Goal: Task Accomplishment & Management: Manage account settings

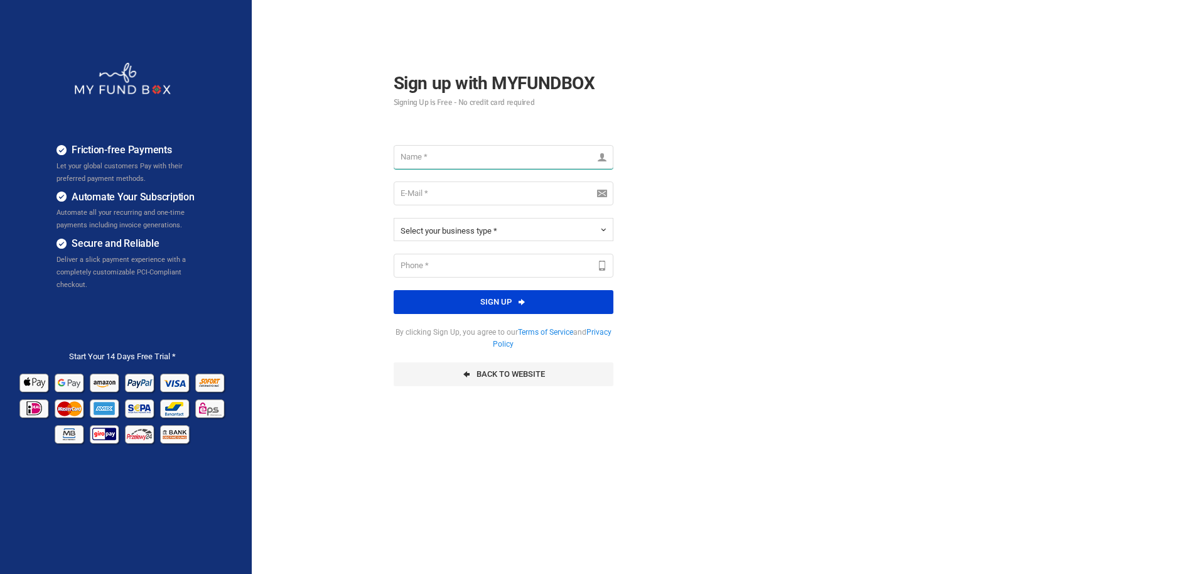
drag, startPoint x: 0, startPoint y: 0, endPoint x: 437, endPoint y: 151, distance: 462.5
click at [437, 151] on input "text" at bounding box center [504, 157] width 220 height 24
type input "[PERSON_NAME][EMAIL_ADDRESS][DOMAIN_NAME]"
click at [438, 192] on input "email" at bounding box center [504, 193] width 220 height 24
type input "[PERSON_NAME][EMAIL_ADDRESS][DOMAIN_NAME]"
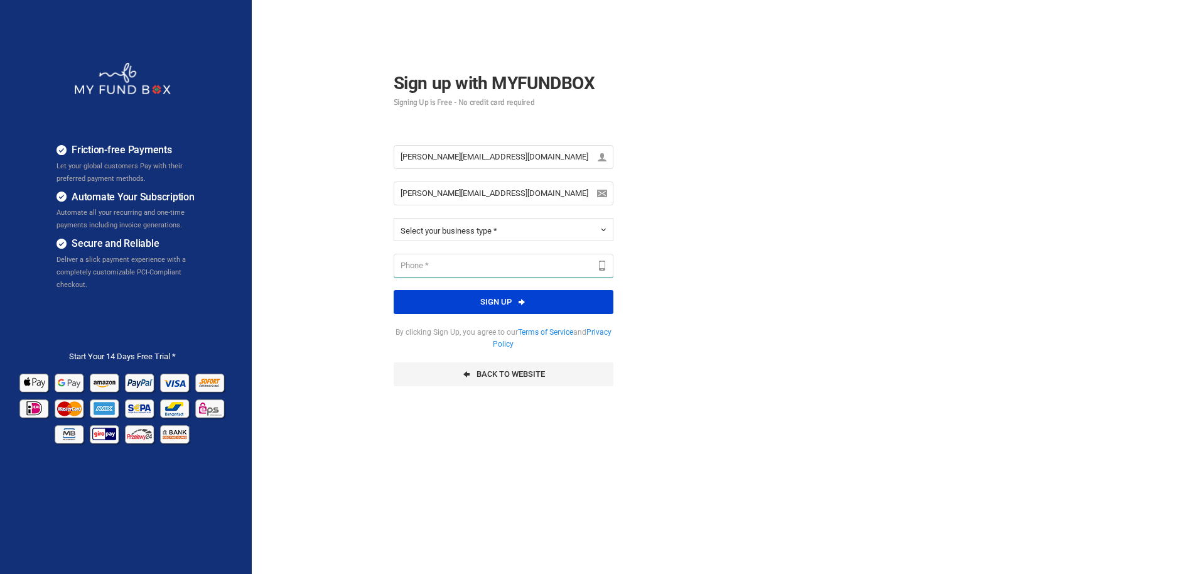
type input "068659422"
click at [340, 210] on div "Friction-free Payments Let your global customers Pay with their preferred payme…" at bounding box center [598, 314] width 1209 height 628
click at [451, 231] on span "Select your business type *" at bounding box center [449, 230] width 97 height 9
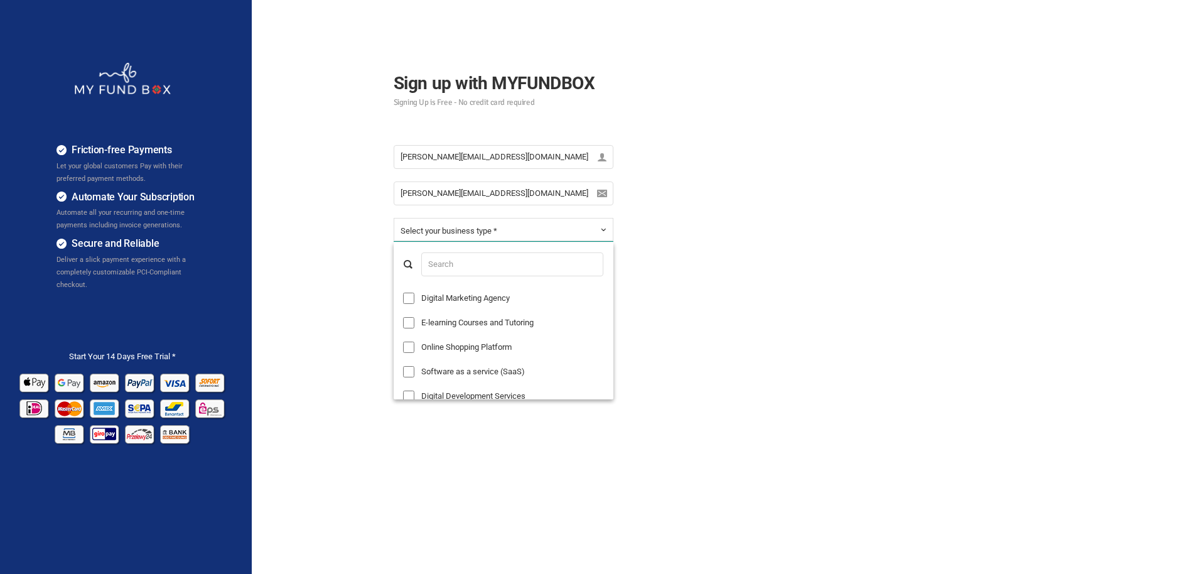
click at [364, 222] on form "Sign up with MYFUNDBOX Signing Up is Free - No credit card required tomas@vadmi…" at bounding box center [503, 220] width 289 height 355
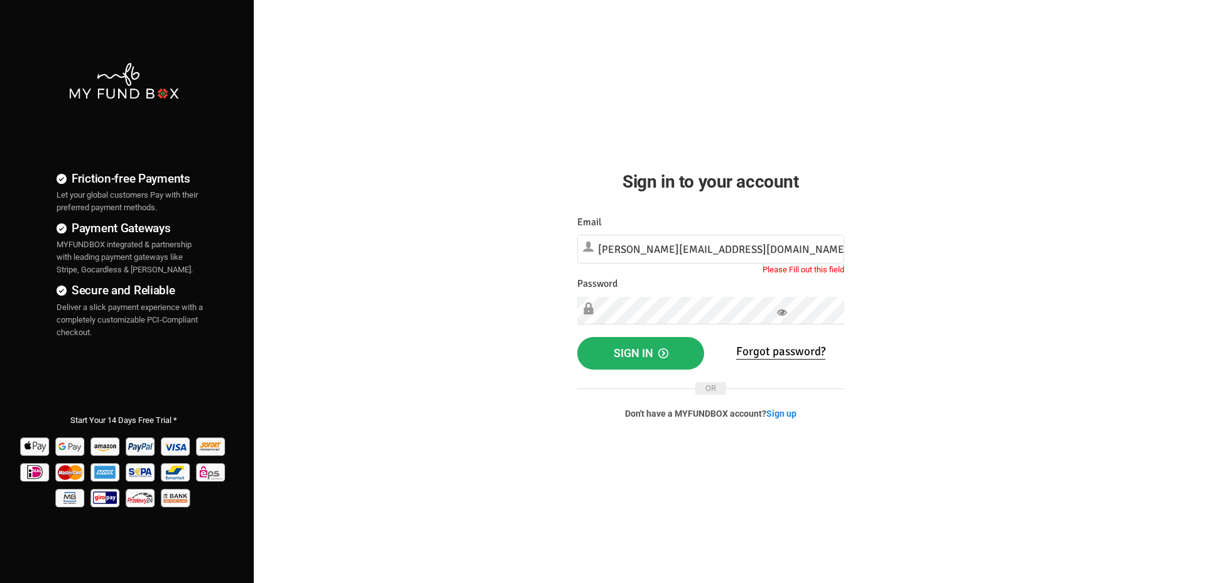
click at [625, 355] on span "Sign in" at bounding box center [640, 353] width 55 height 13
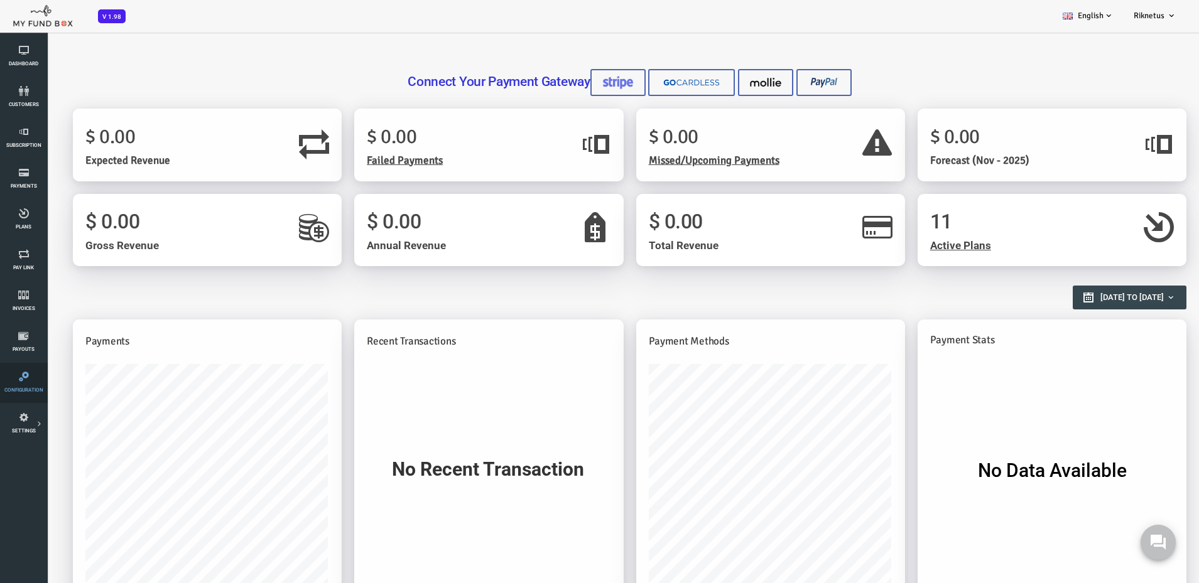
click at [20, 384] on link "Configuration" at bounding box center [24, 383] width 40 height 40
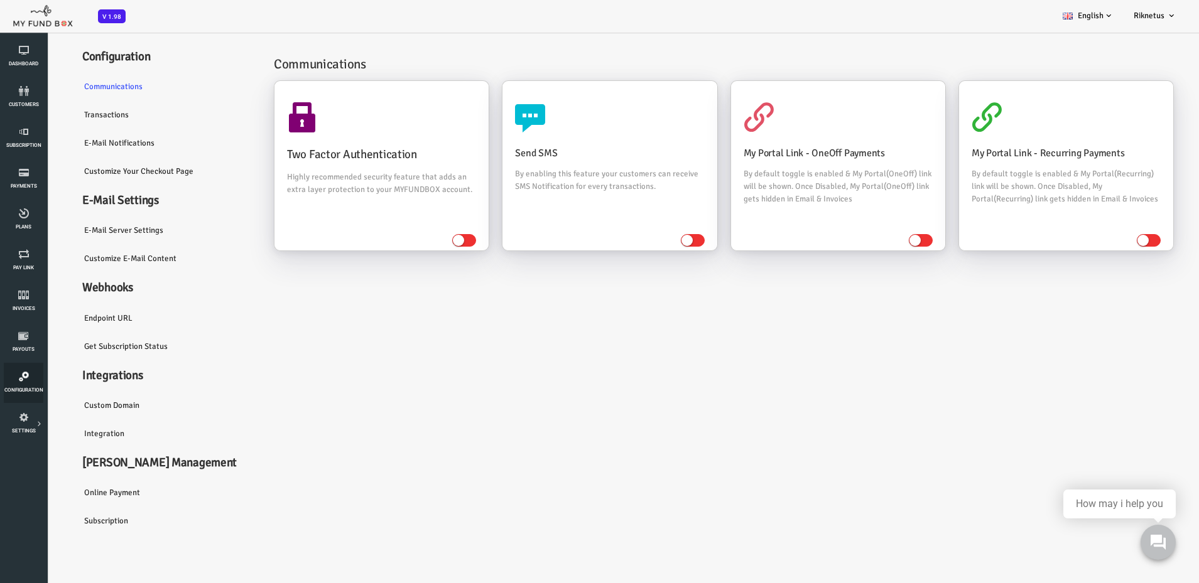
scroll to position [35, 0]
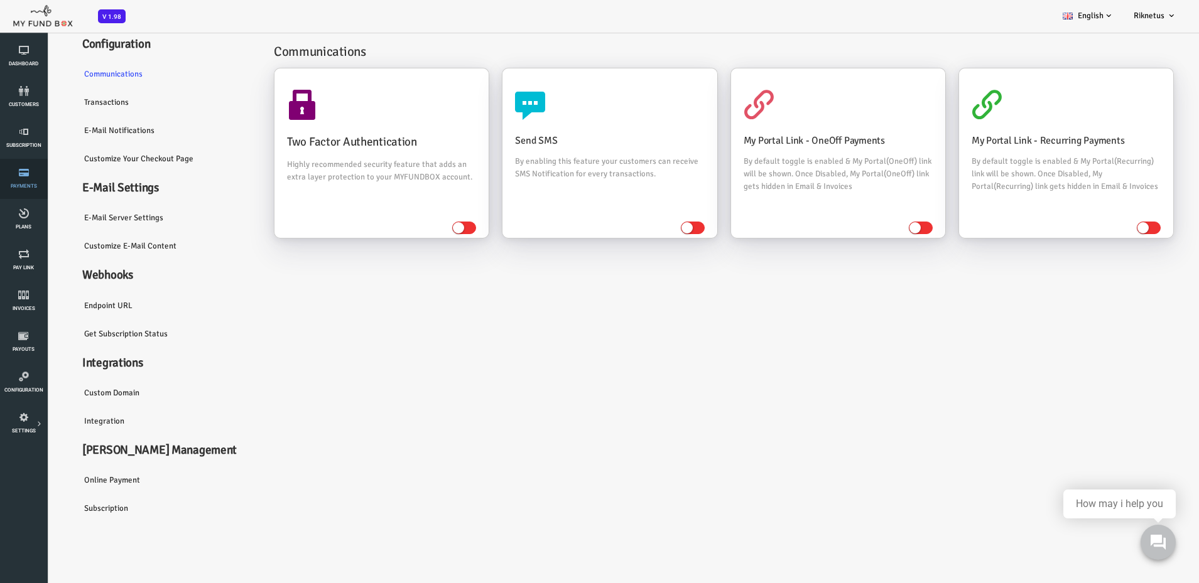
click at [28, 176] on icon at bounding box center [24, 173] width 40 height 10
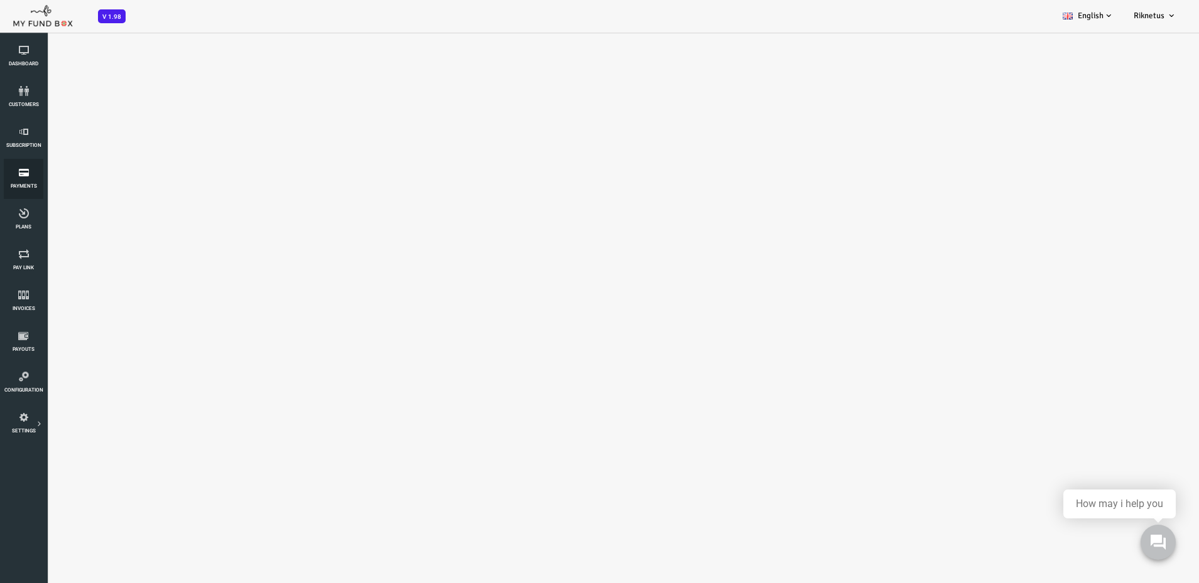
scroll to position [30, 0]
select select "100"
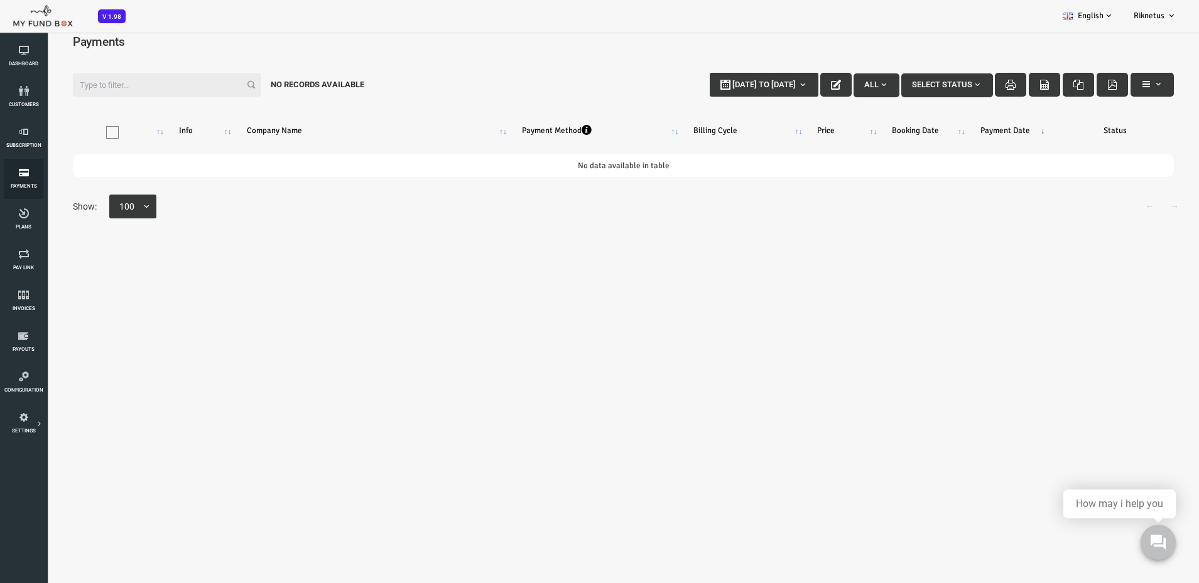
scroll to position [0, 0]
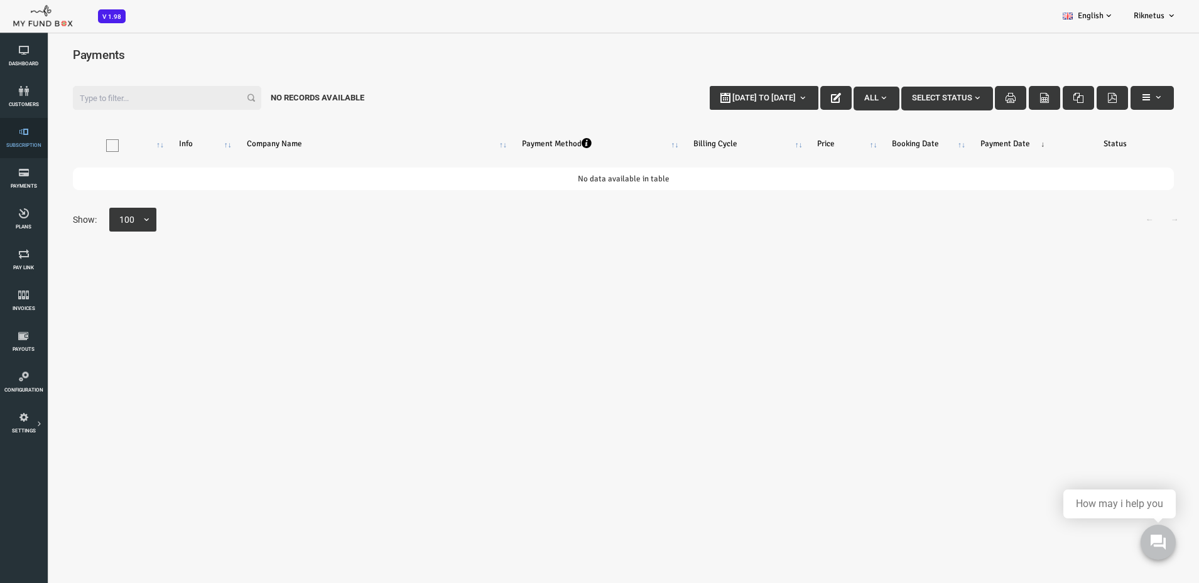
click at [33, 136] on icon at bounding box center [24, 132] width 40 height 10
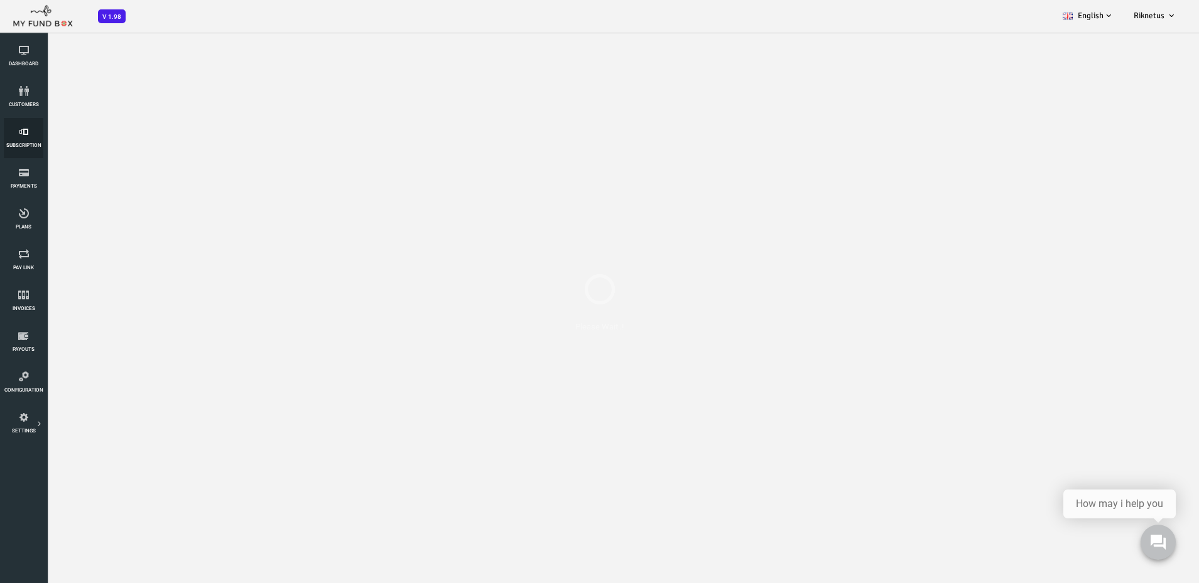
select select "100"
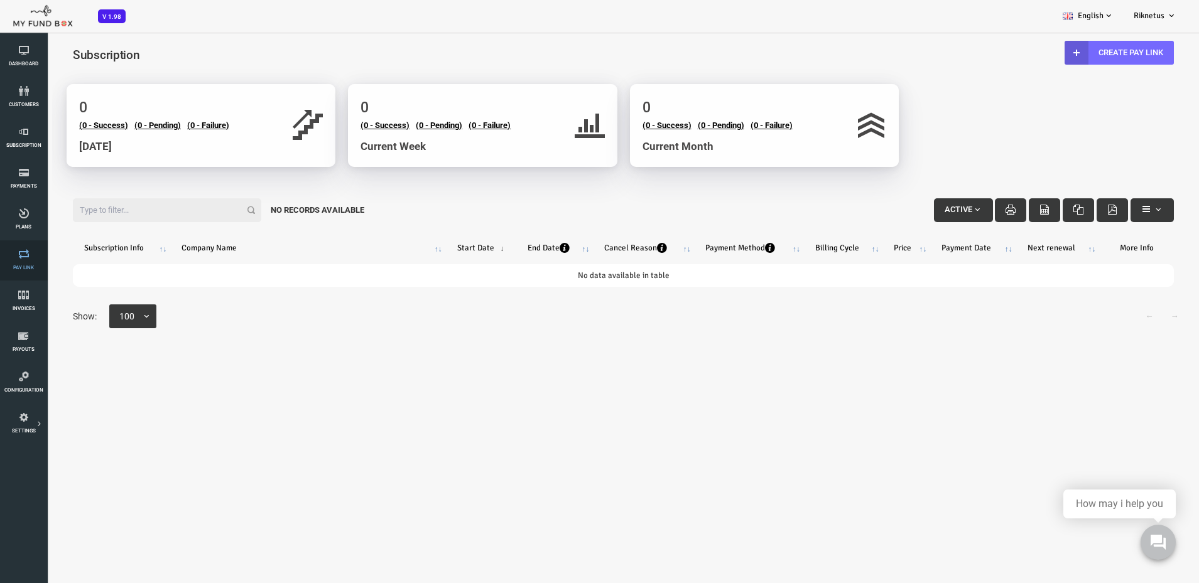
click at [23, 261] on link "Pay Link" at bounding box center [24, 260] width 40 height 40
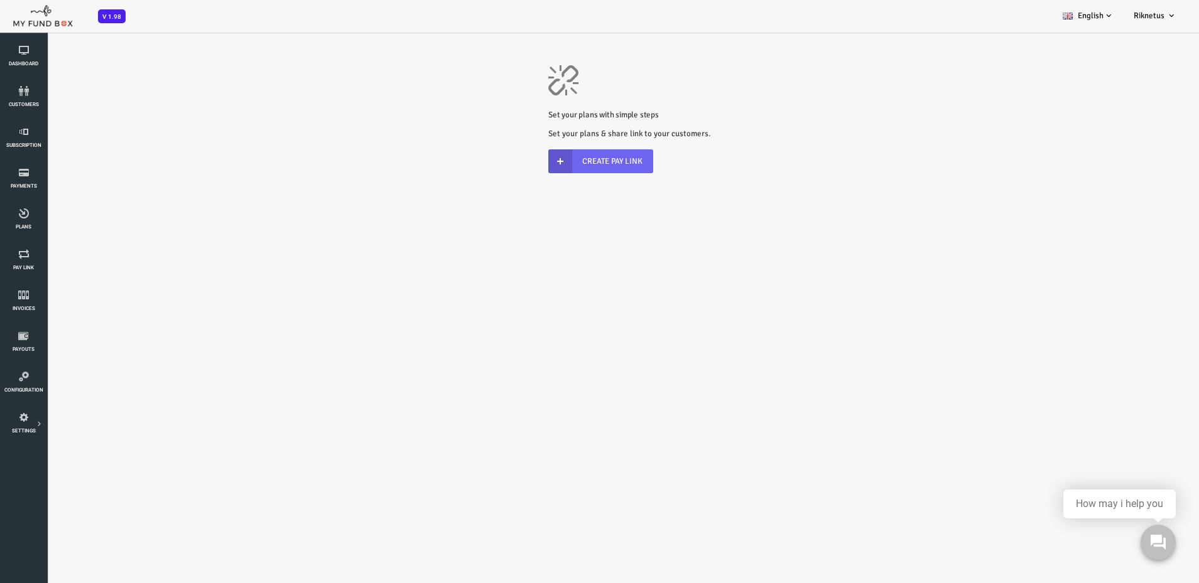
click at [551, 158] on link "Create Pay Link" at bounding box center [552, 161] width 105 height 24
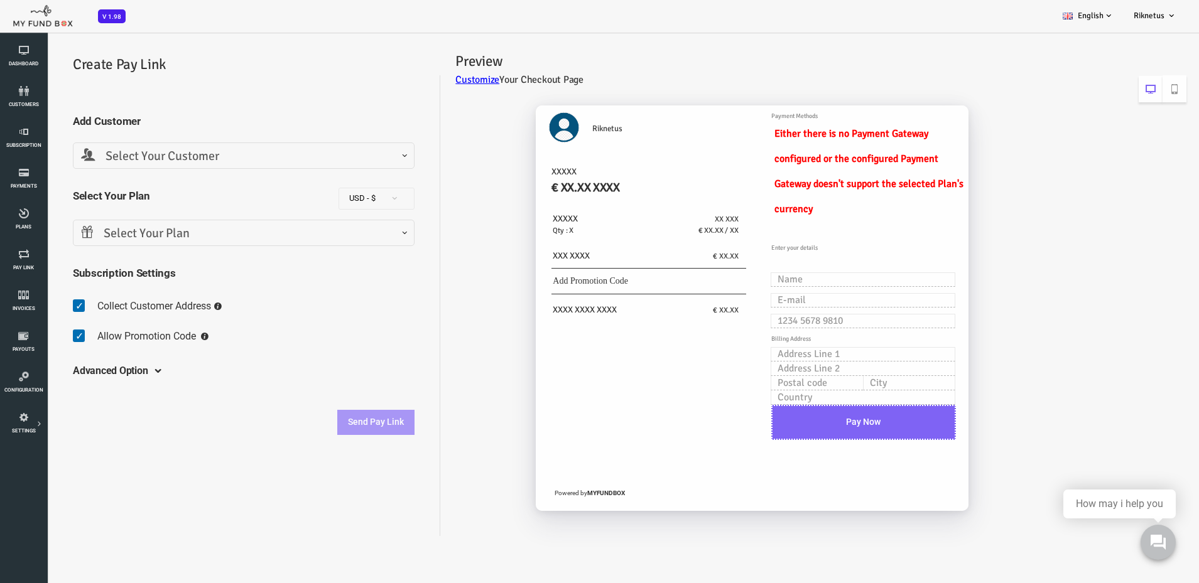
click at [237, 249] on div "Select Your Plan Select Your Plan Add Your New Plan Existing Plans basic ($ 500…" at bounding box center [196, 236] width 354 height 33
click at [237, 240] on span "Select Your Plan" at bounding box center [195, 233] width 325 height 19
click at [217, 152] on span "Select Your Customer" at bounding box center [195, 156] width 325 height 19
click at [433, 80] on link "Customize" at bounding box center [430, 79] width 44 height 13
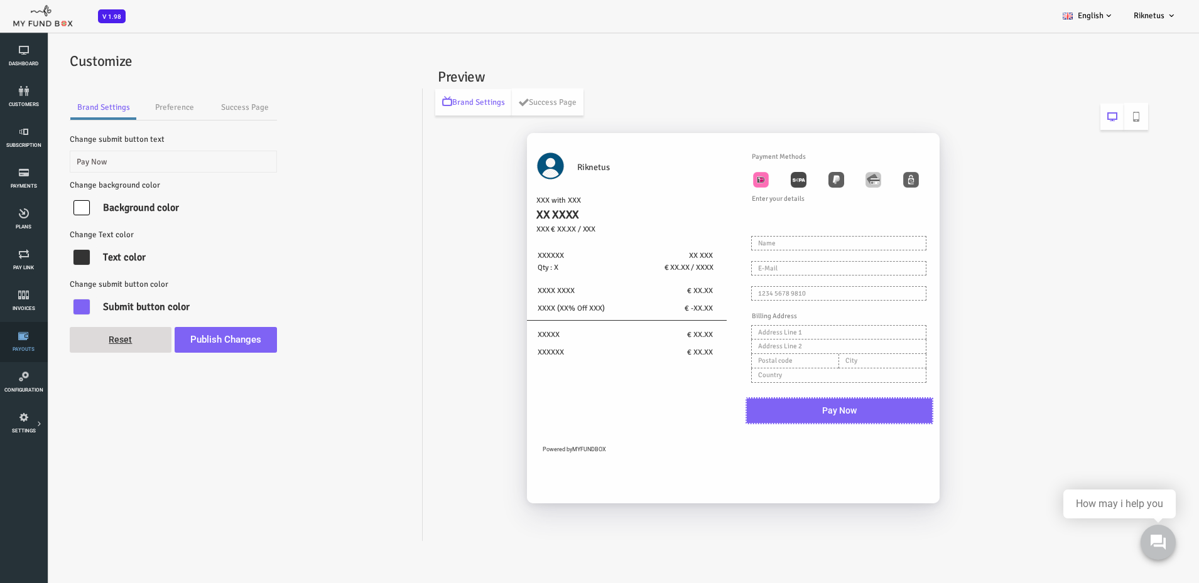
click at [30, 337] on icon at bounding box center [24, 336] width 40 height 10
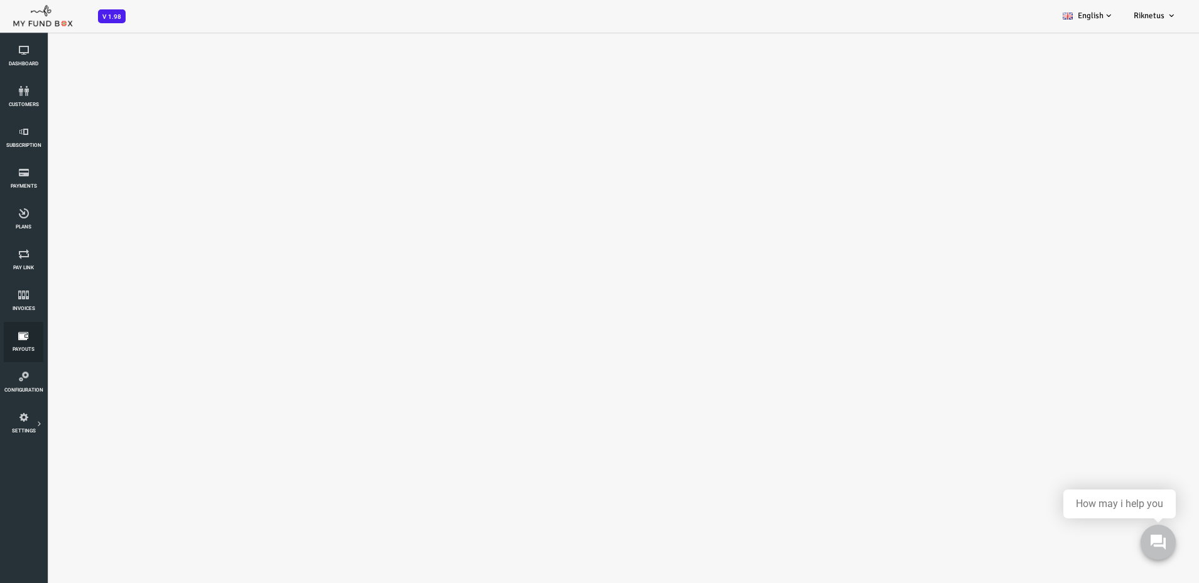
select select "100"
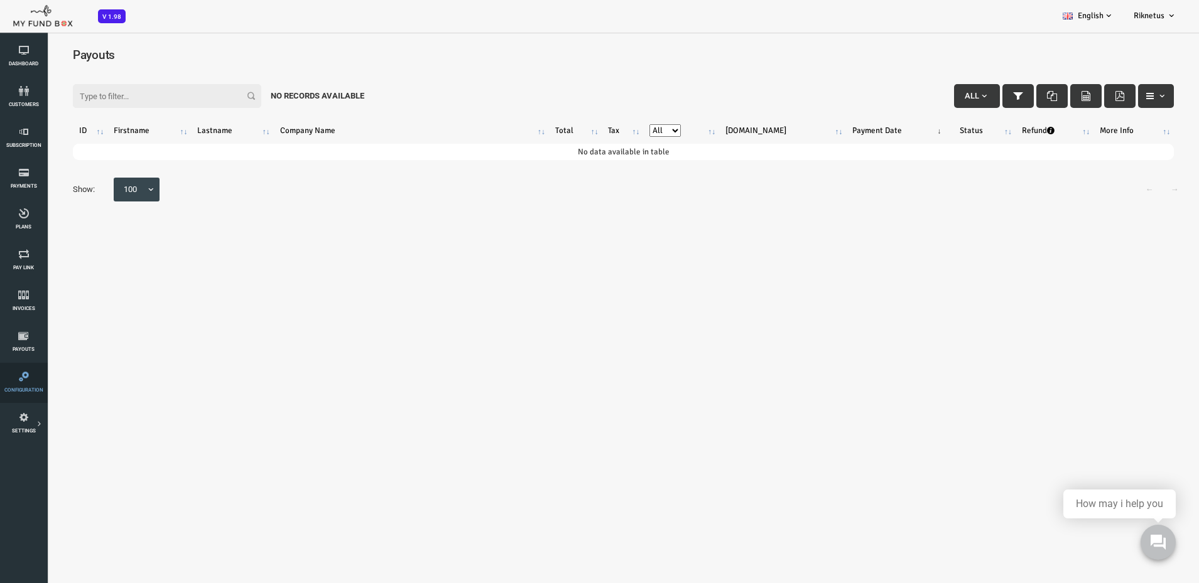
click at [23, 381] on icon at bounding box center [24, 377] width 40 height 10
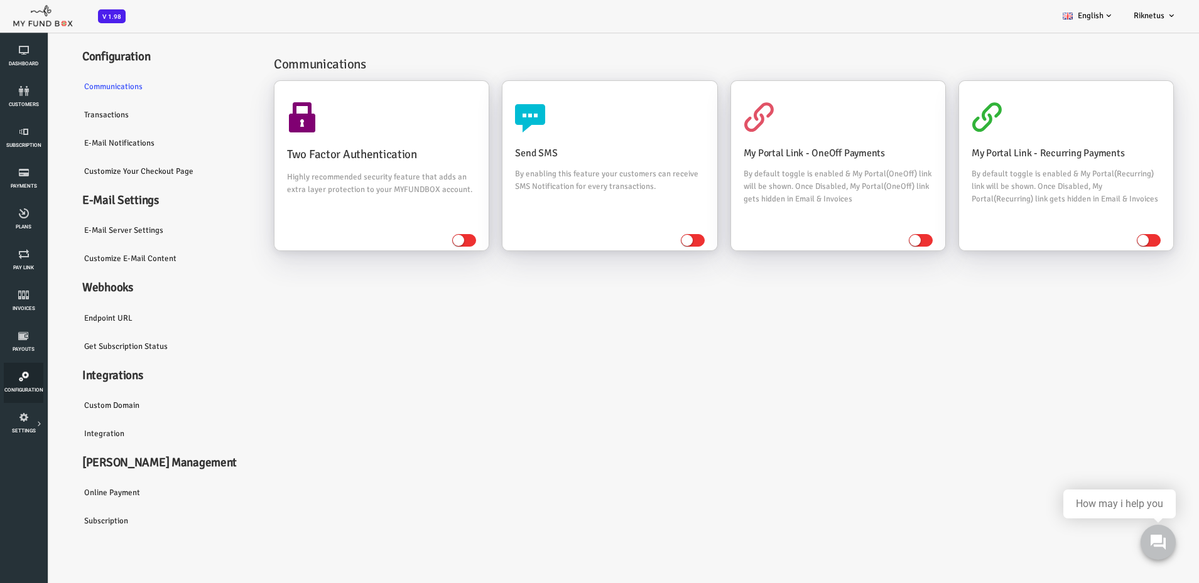
scroll to position [35, 0]
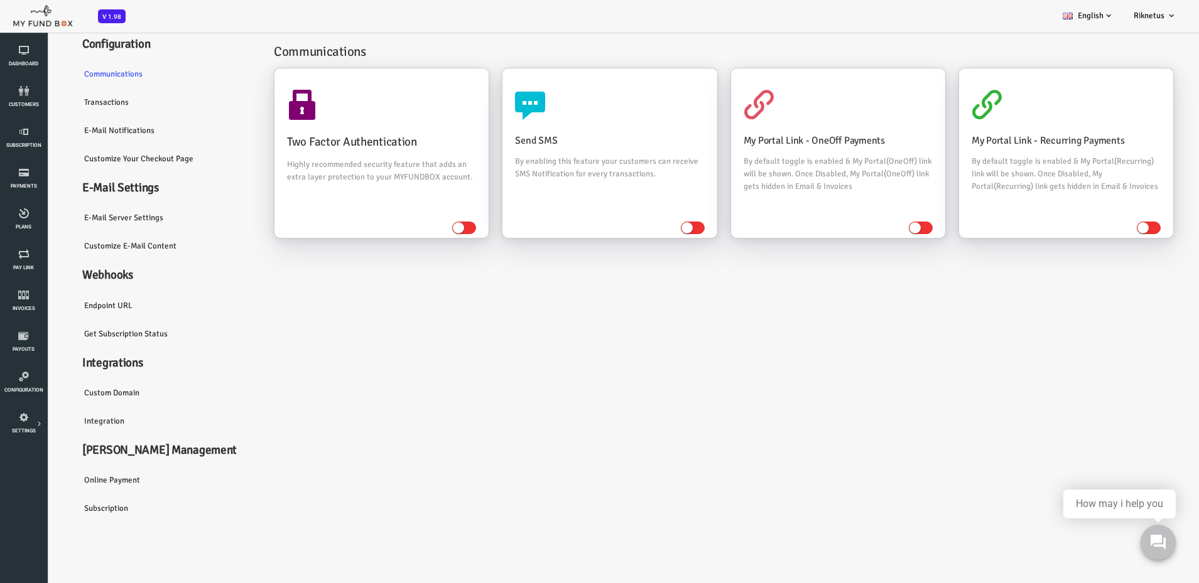
click at [62, 420] on link "Integration" at bounding box center [119, 421] width 188 height 29
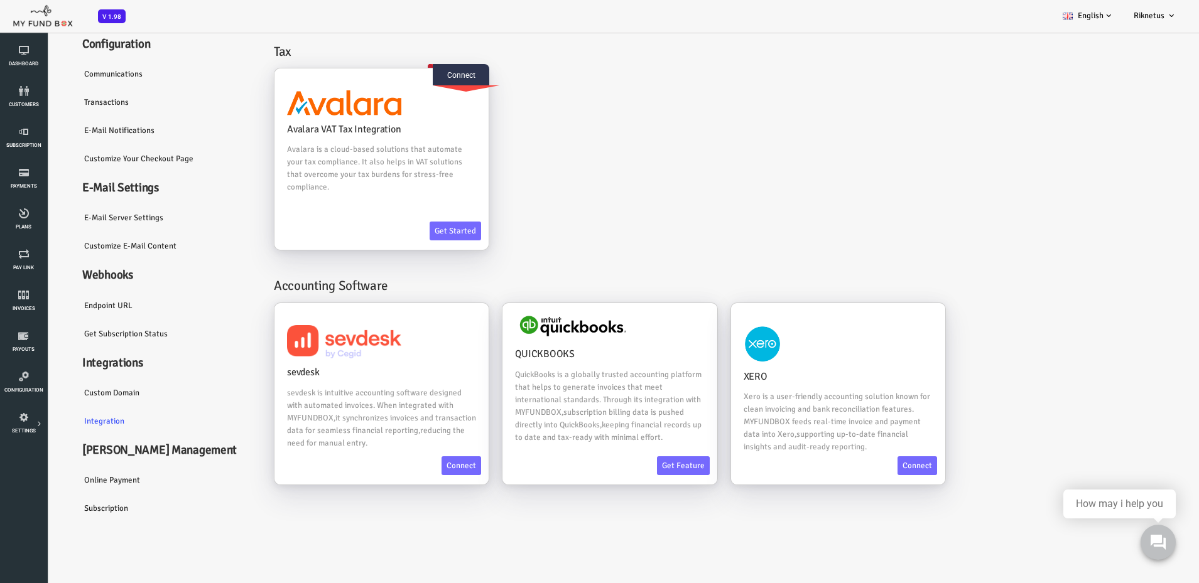
scroll to position [0, 0]
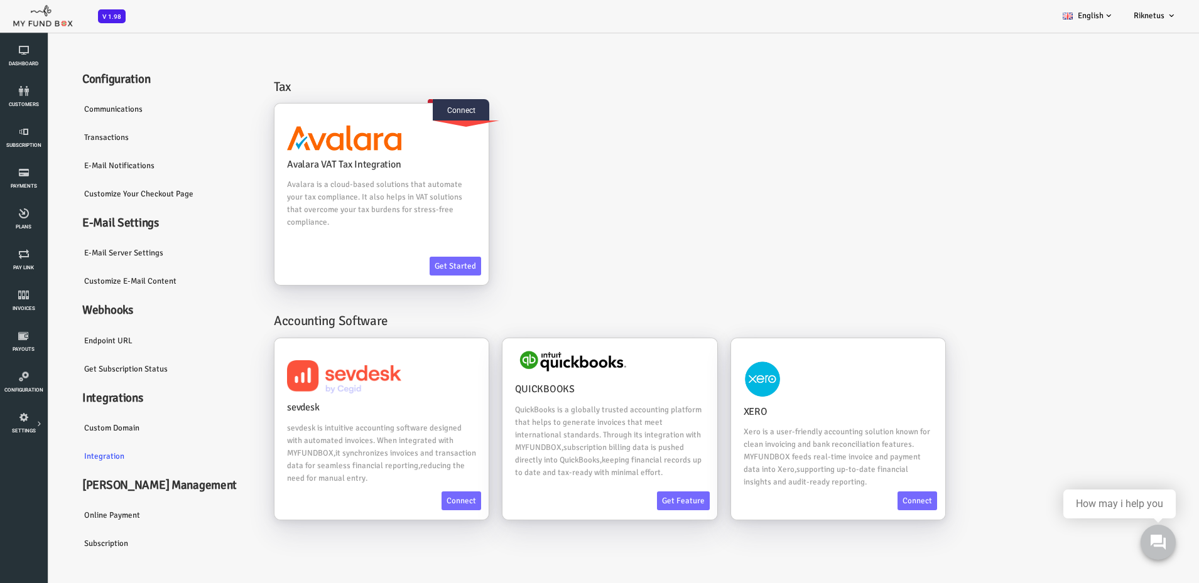
click at [57, 134] on link "Transactions" at bounding box center [119, 137] width 188 height 29
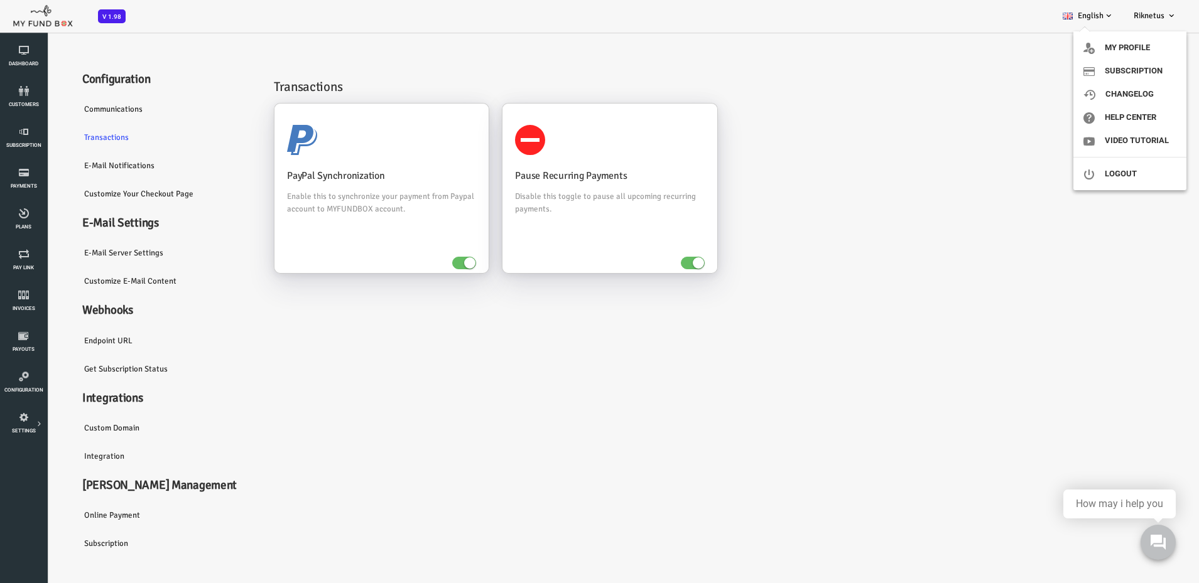
click at [1167, 13] on icon at bounding box center [1171, 16] width 10 height 10
click at [1164, 19] on span "Riknetus" at bounding box center [1148, 16] width 31 height 10
click at [1142, 68] on link "Subscription" at bounding box center [1129, 71] width 113 height 23
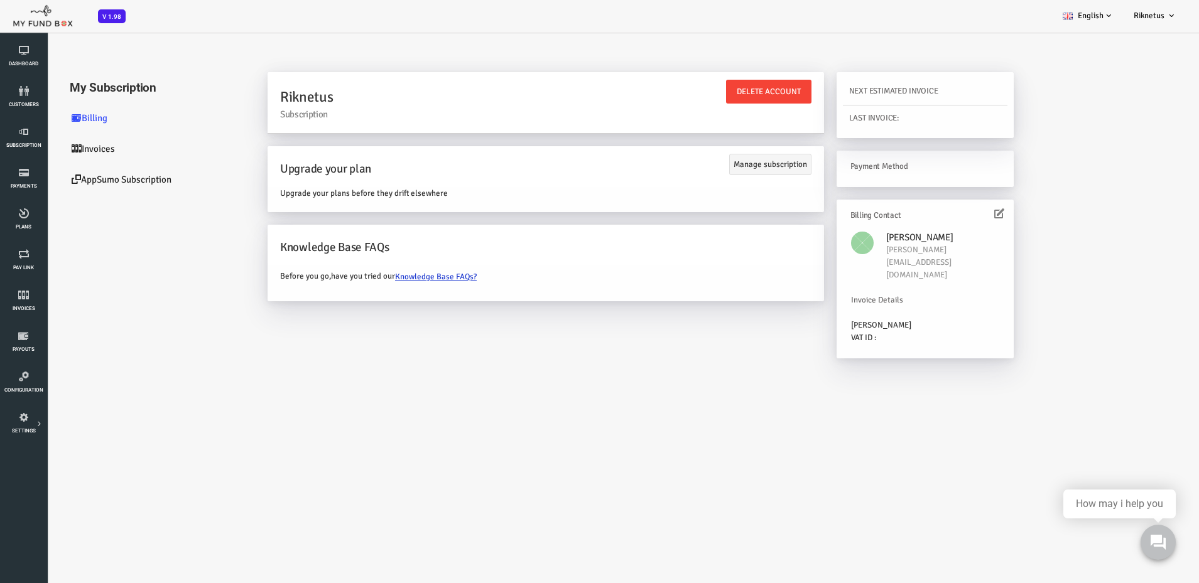
click at [52, 149] on link "Invoices" at bounding box center [107, 149] width 188 height 31
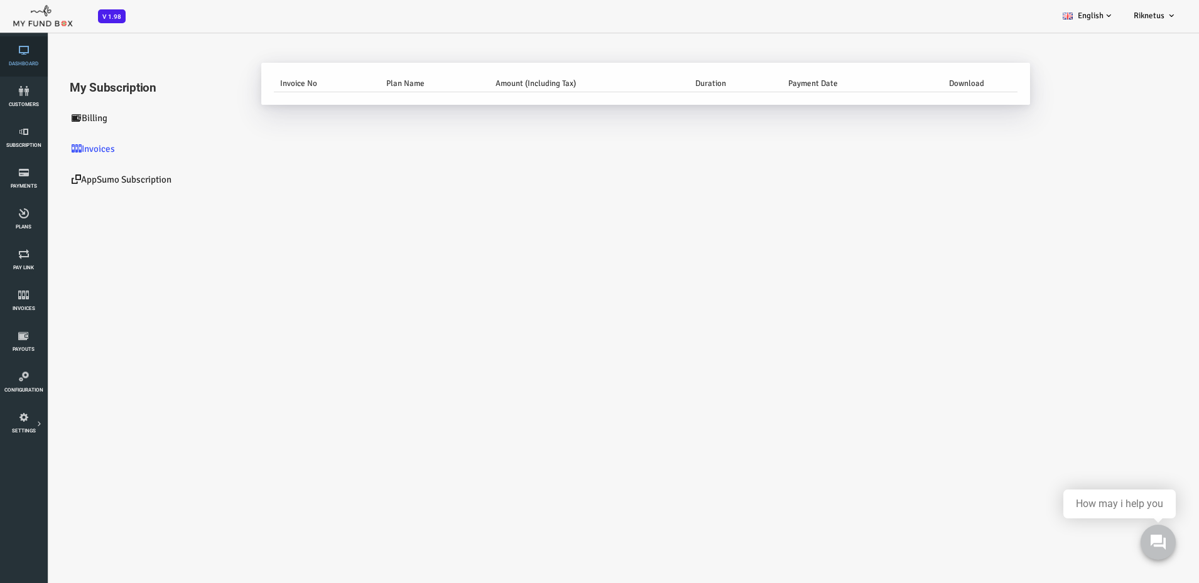
click at [24, 57] on link "Dashboard" at bounding box center [24, 56] width 40 height 40
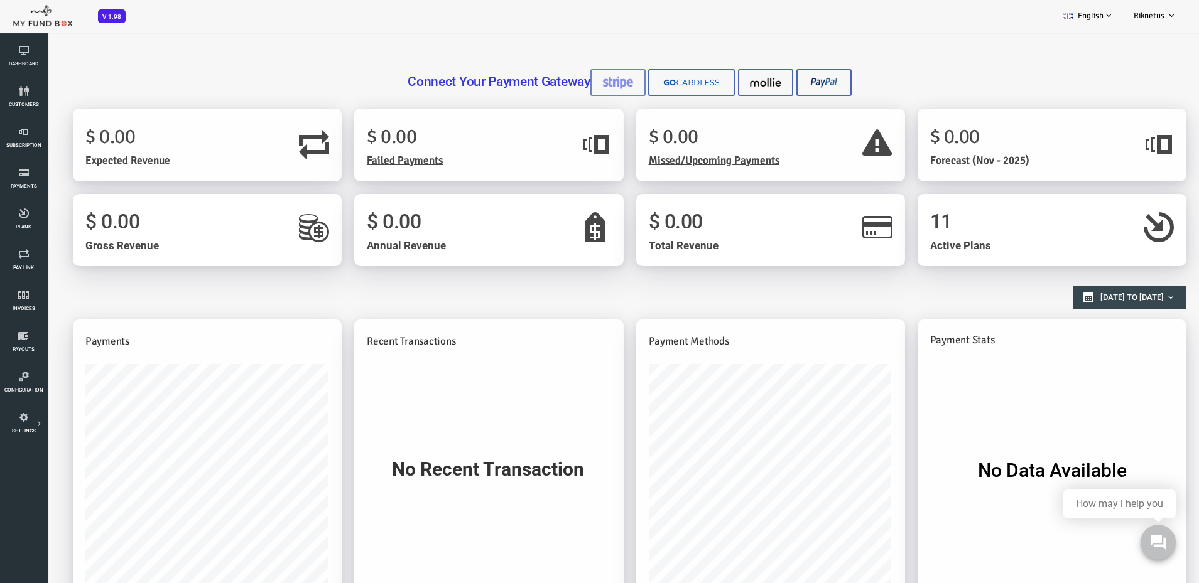
click at [572, 81] on img at bounding box center [569, 82] width 31 height 13
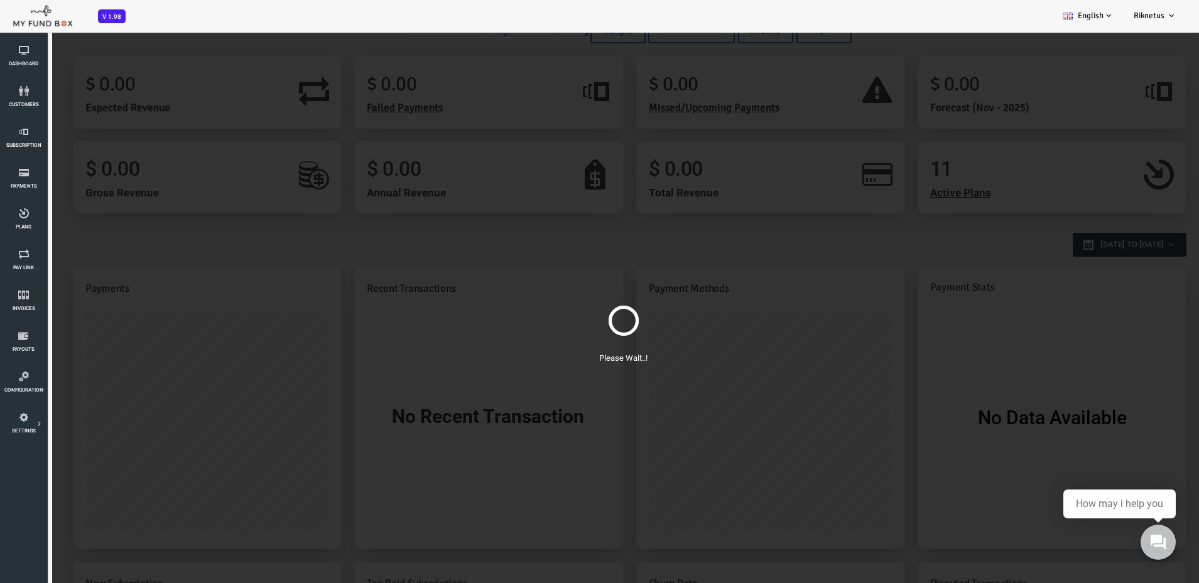
scroll to position [126, 0]
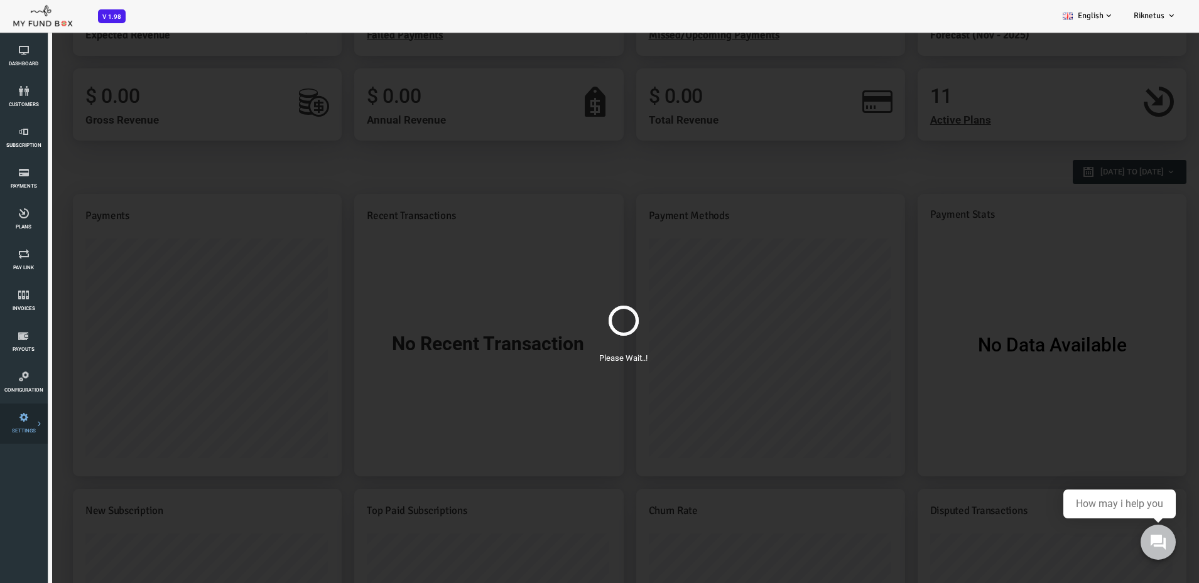
click at [0, 0] on icon at bounding box center [0, 0] width 0 height 0
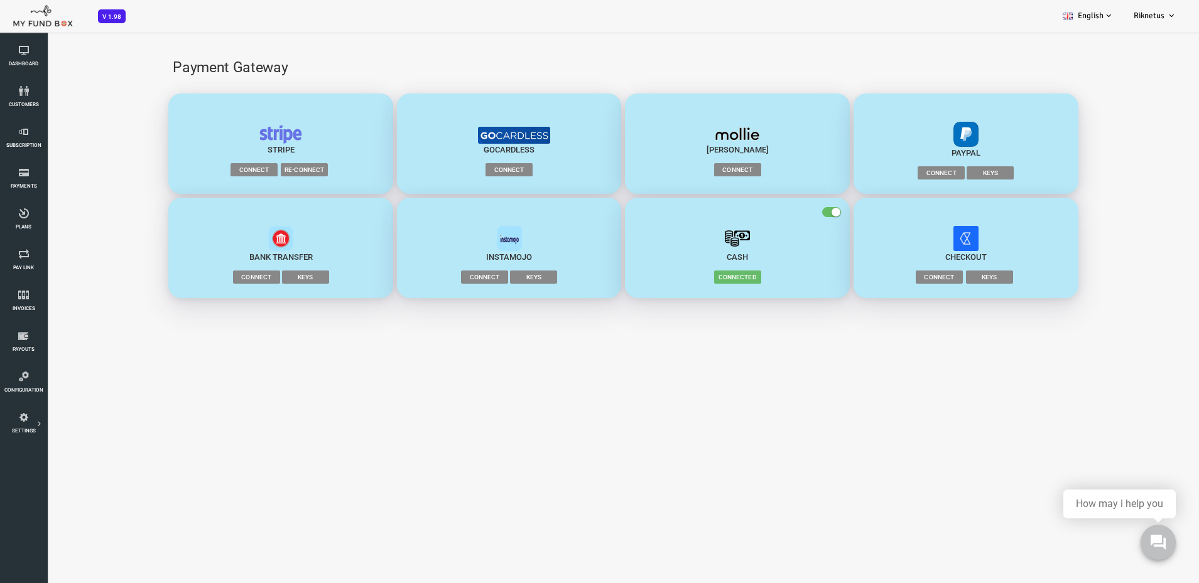
scroll to position [0, 0]
click at [213, 276] on span "Connect" at bounding box center [208, 277] width 47 height 13
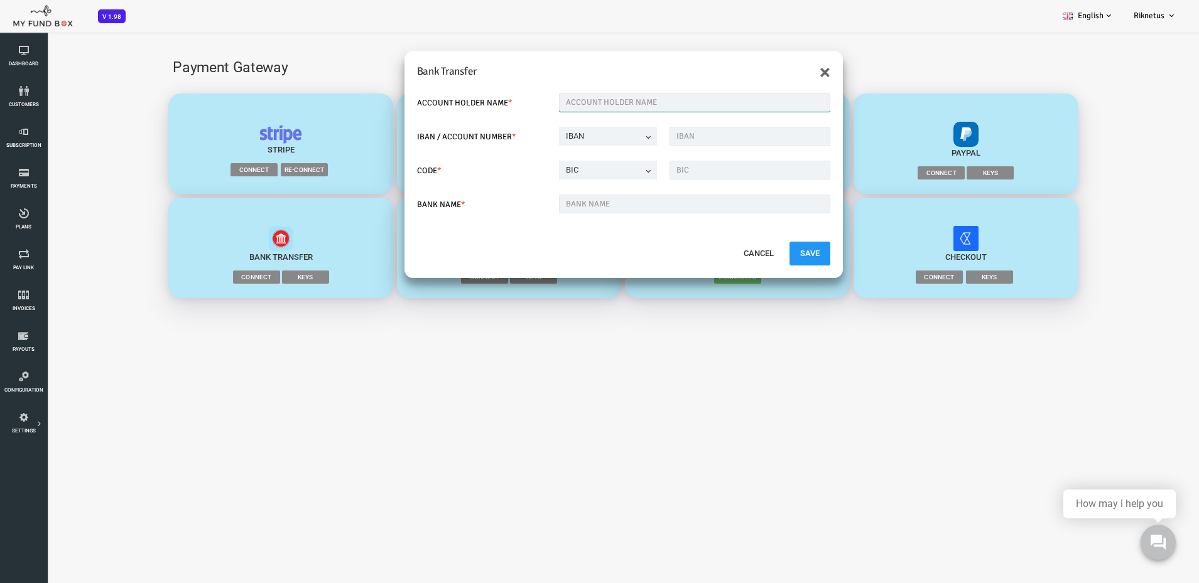
click at [642, 105] on input "text" at bounding box center [646, 102] width 271 height 19
click at [778, 76] on button "×" at bounding box center [777, 72] width 11 height 20
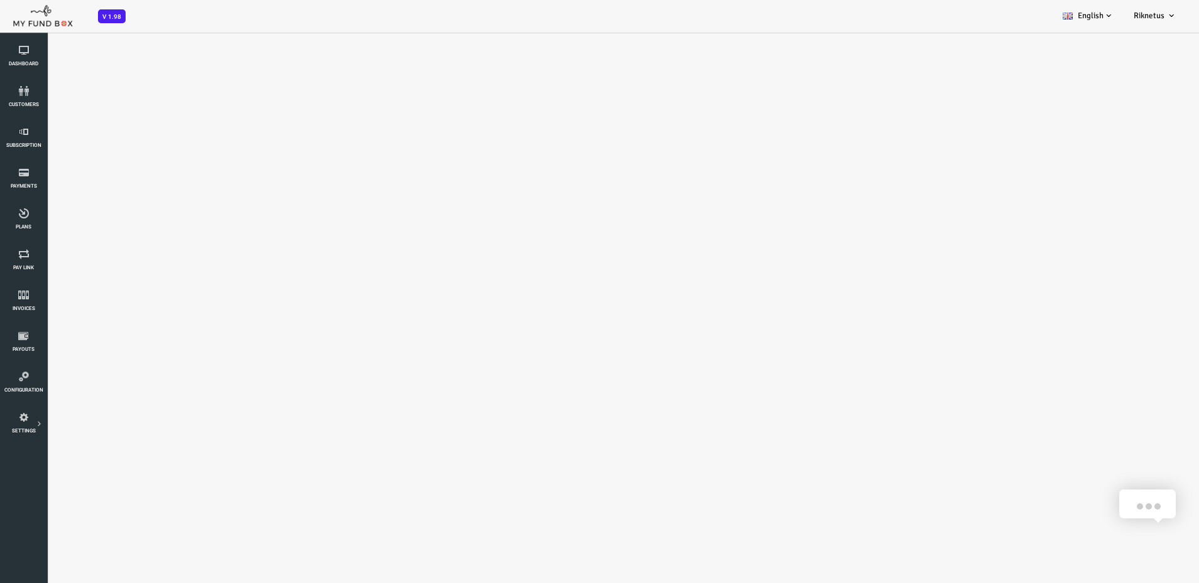
select select "100"
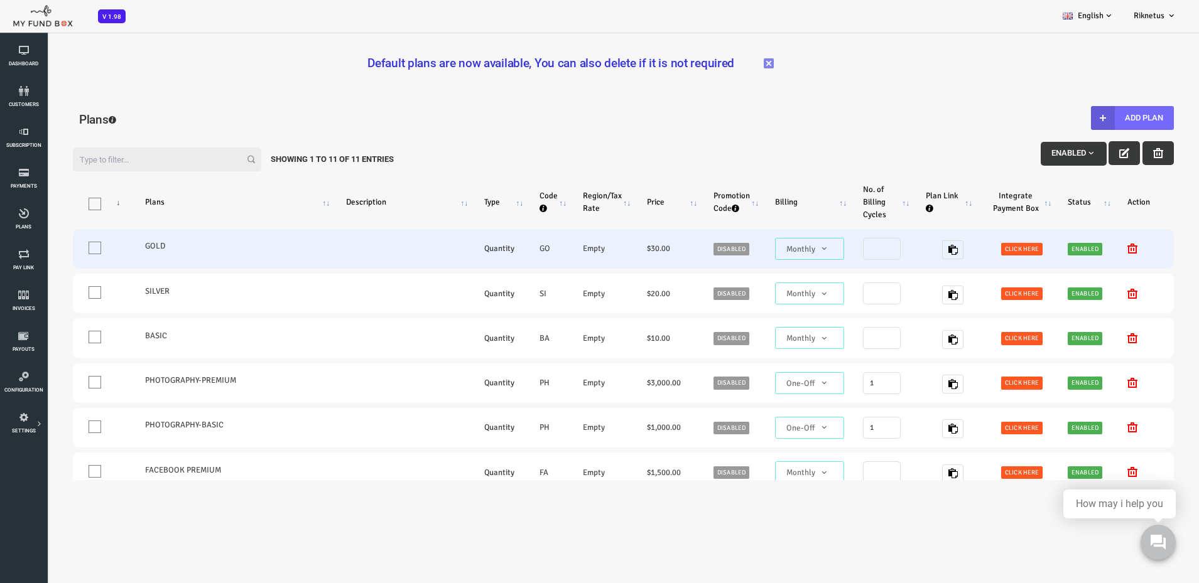
click at [1025, 246] on link "Enabled" at bounding box center [1037, 249] width 35 height 13
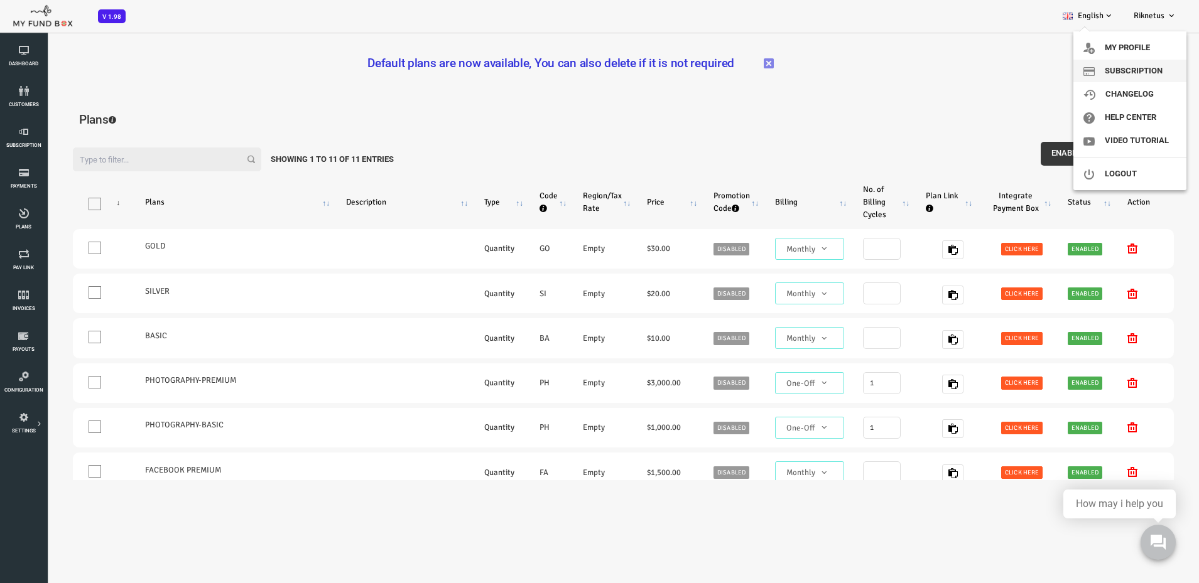
click at [1129, 73] on link "Subscription" at bounding box center [1129, 71] width 113 height 23
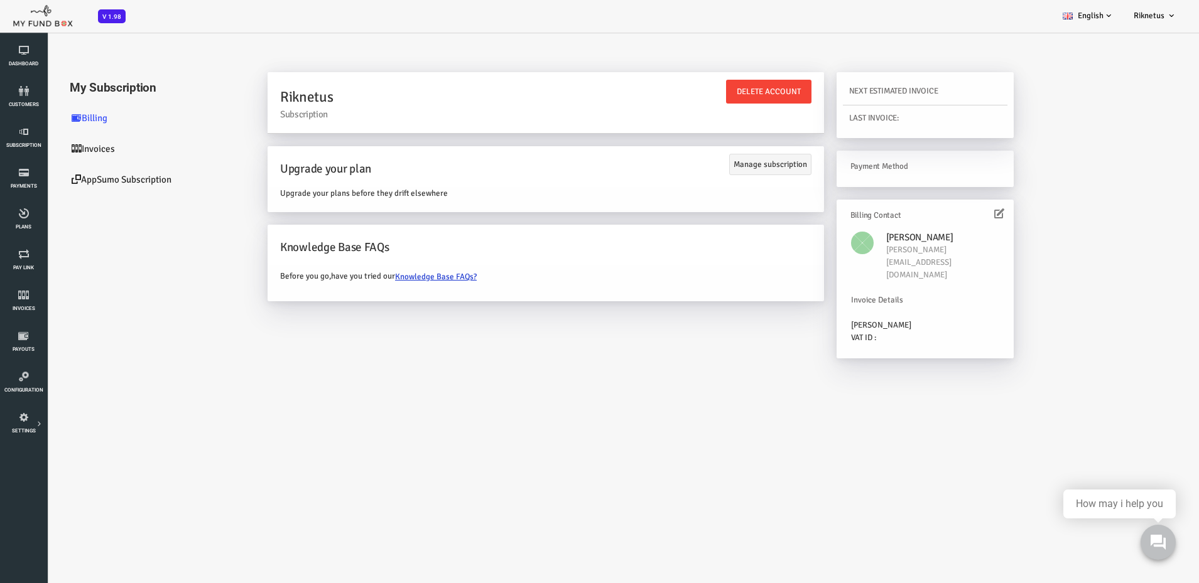
click at [78, 151] on link "Invoices" at bounding box center [107, 149] width 188 height 31
click at [59, 145] on link "Invoices" at bounding box center [107, 149] width 188 height 31
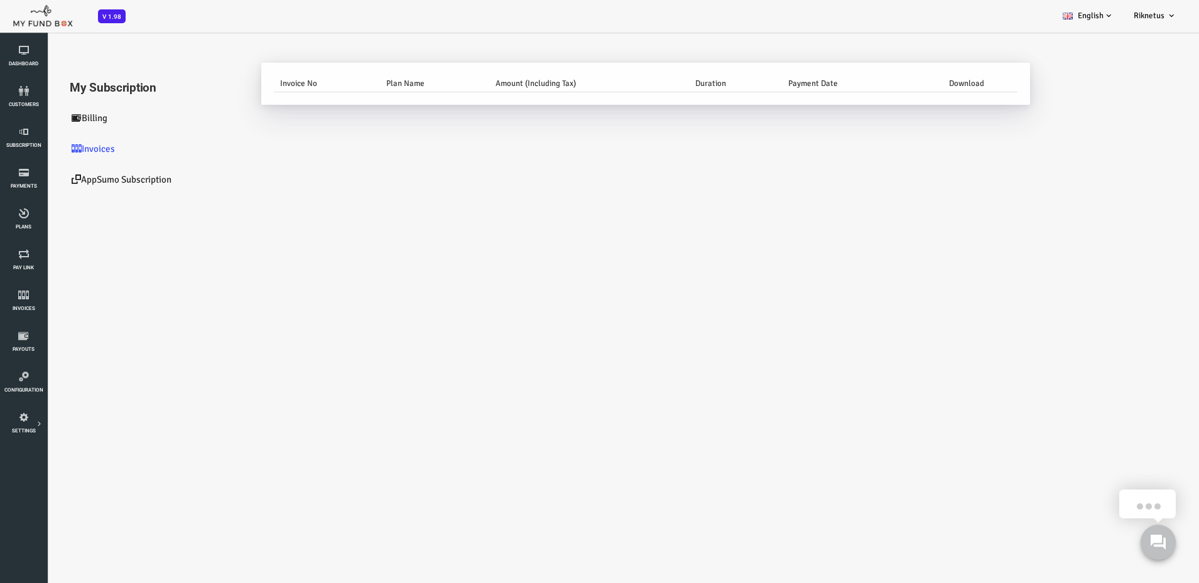
click at [110, 177] on link "AppSumo Subscription" at bounding box center [107, 180] width 188 height 31
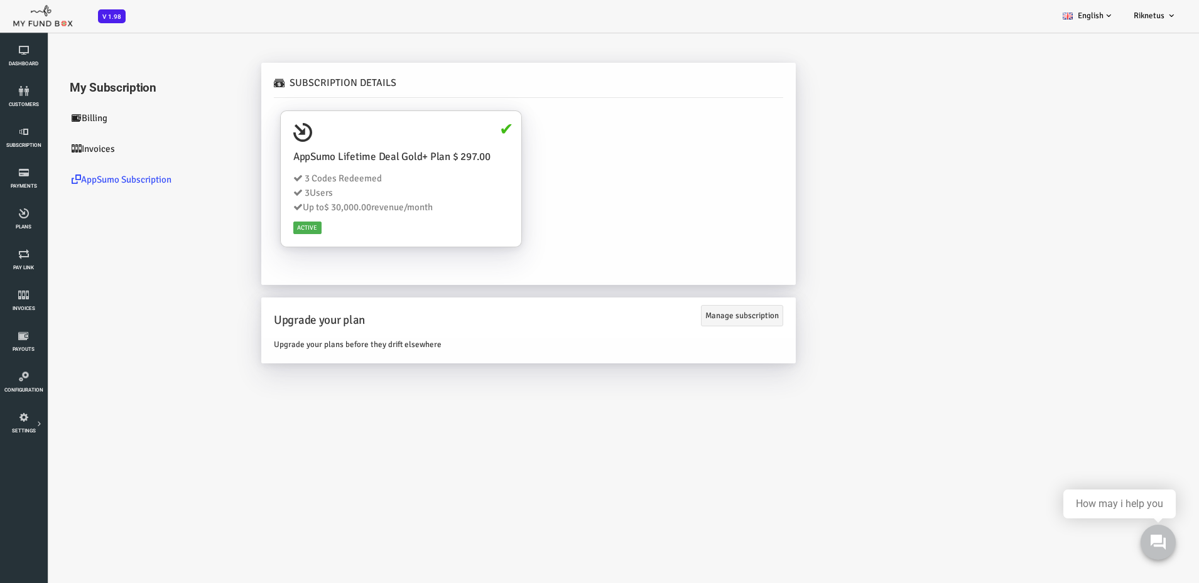
click at [51, 116] on link "Billing" at bounding box center [107, 118] width 188 height 31
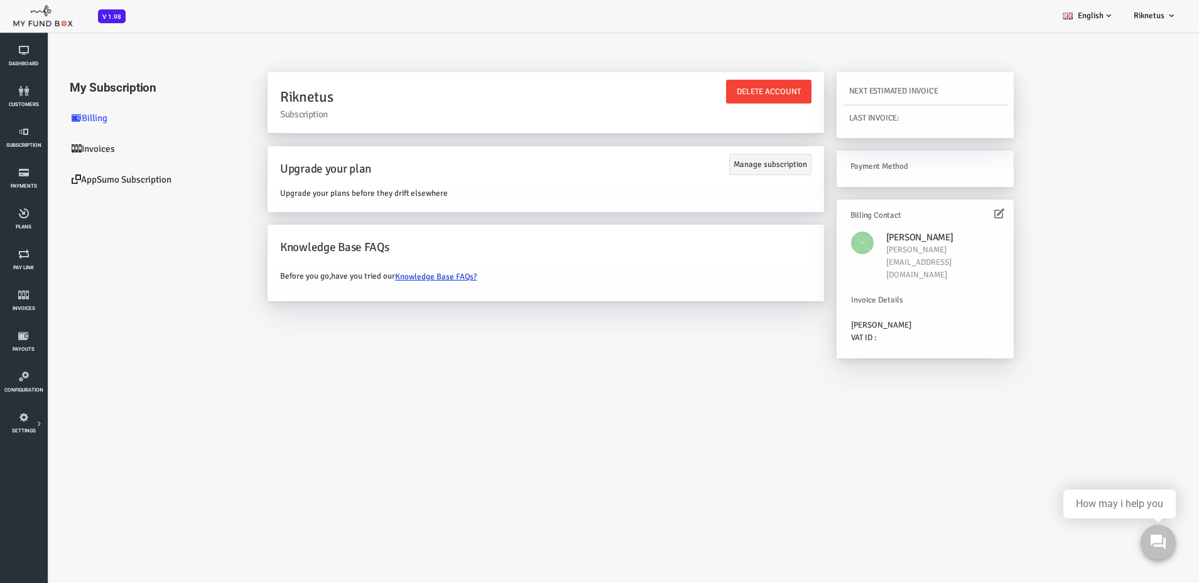
click at [58, 147] on link "Invoices" at bounding box center [107, 149] width 188 height 31
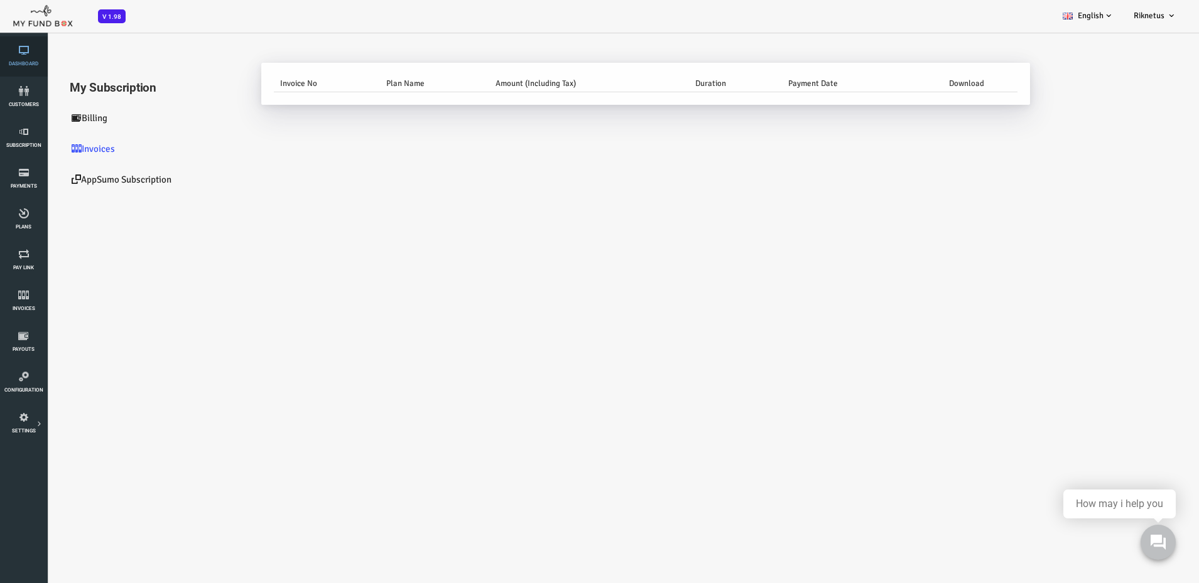
click at [22, 53] on icon at bounding box center [24, 50] width 40 height 10
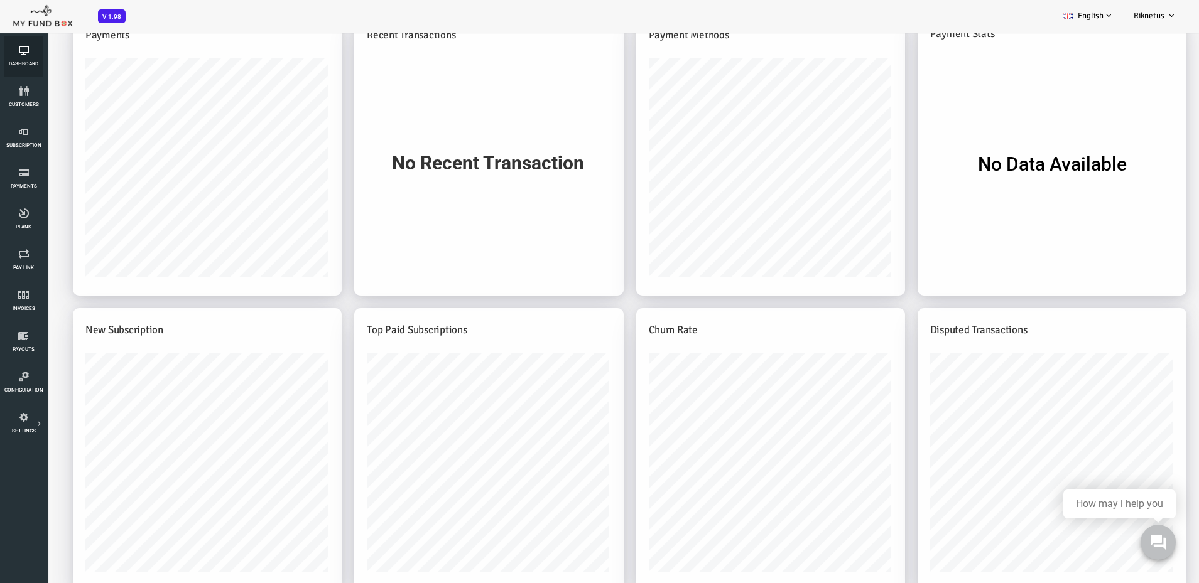
scroll to position [308, 0]
click at [0, 0] on span "customers" at bounding box center [0, 0] width 0 height 0
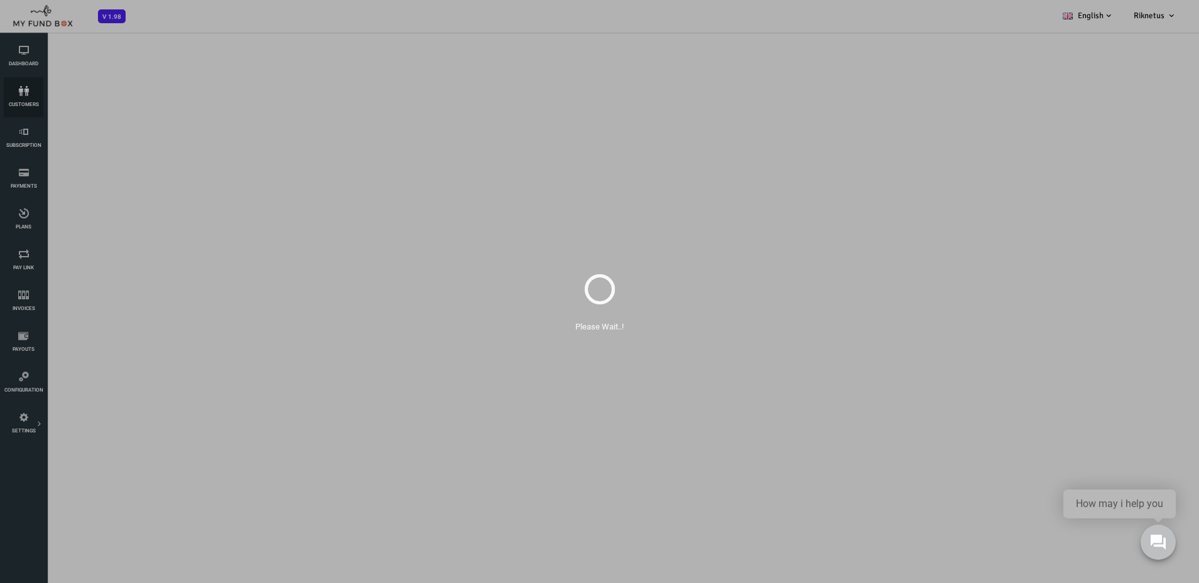
select select "100"
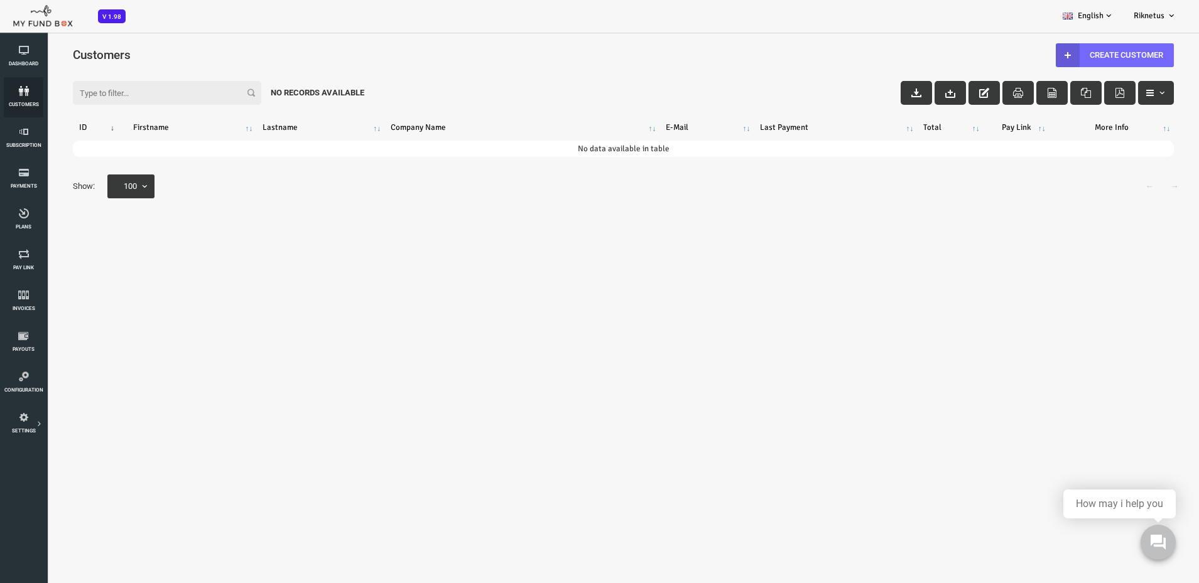
scroll to position [0, 0]
click at [24, 141] on link "Subscription" at bounding box center [24, 138] width 40 height 40
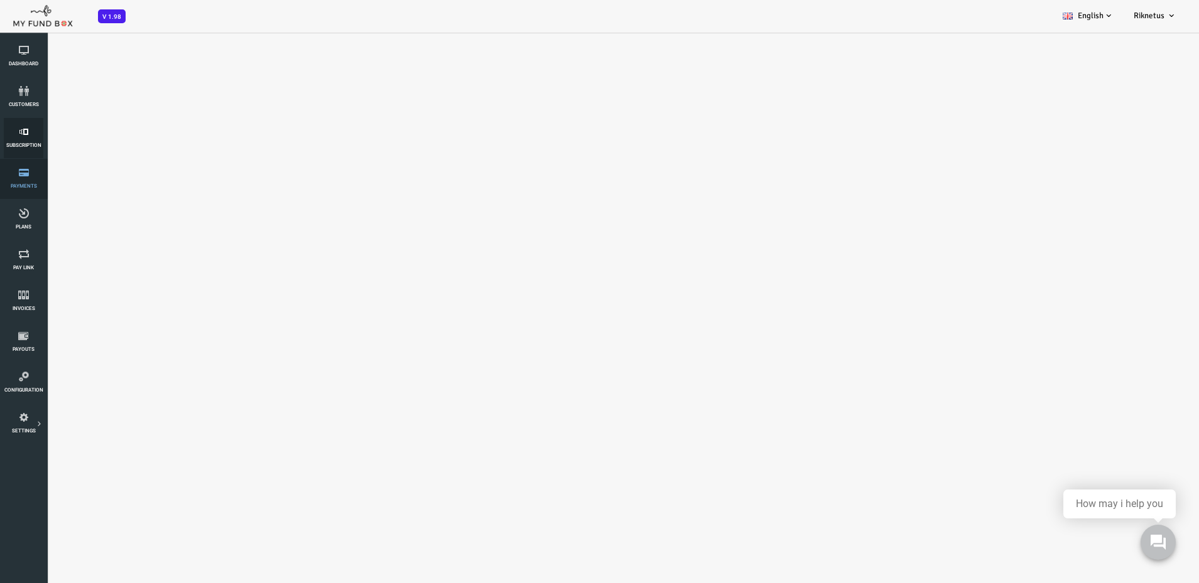
select select "100"
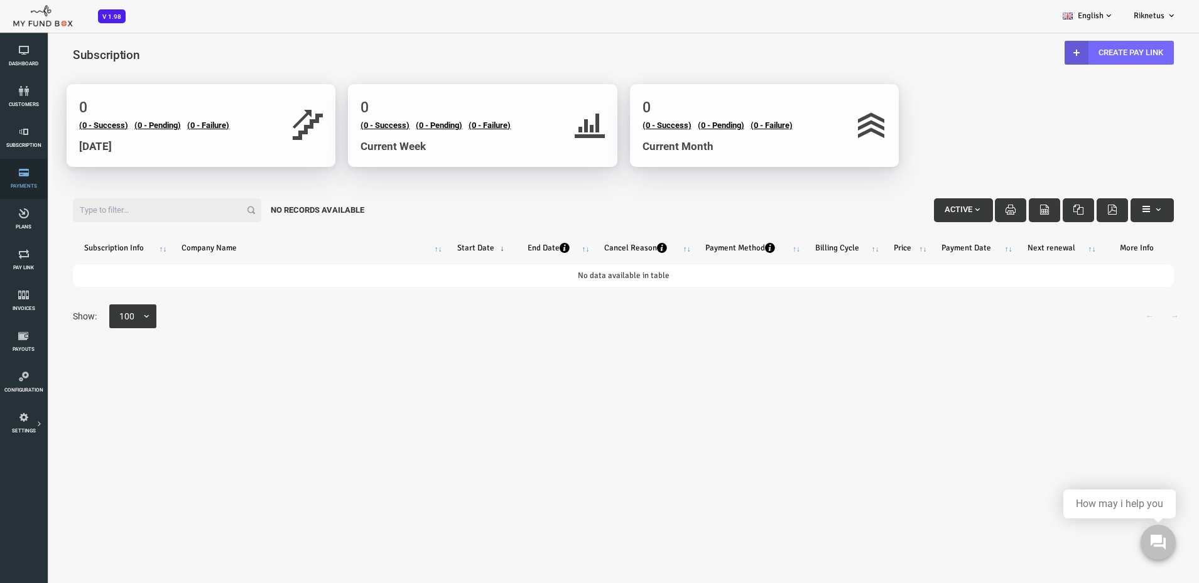
click at [0, 0] on span "Payments" at bounding box center [0, 0] width 0 height 0
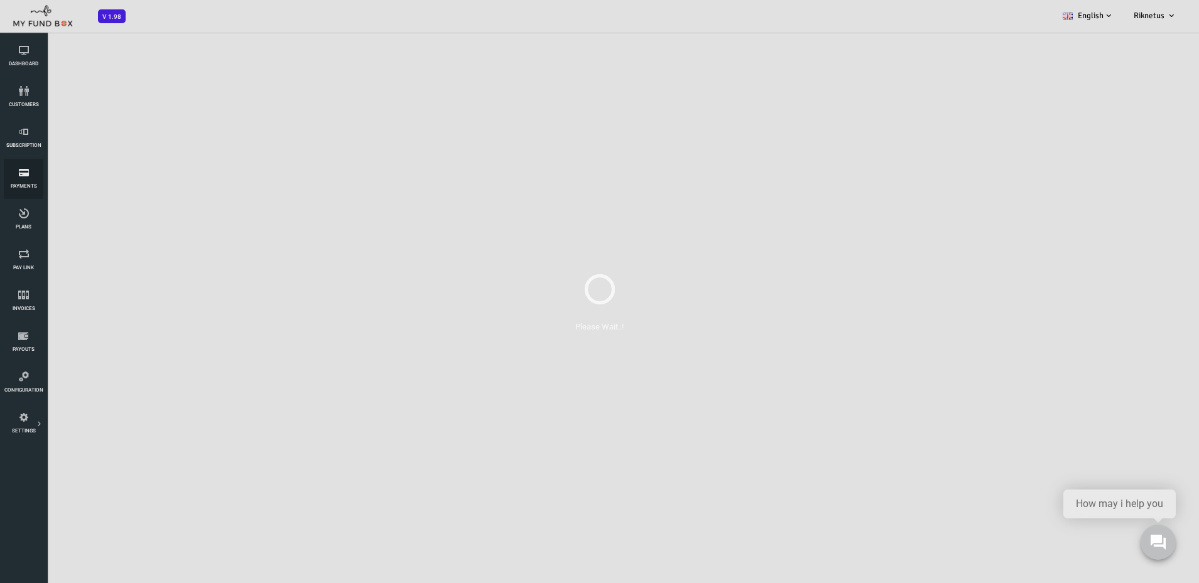
select select "100"
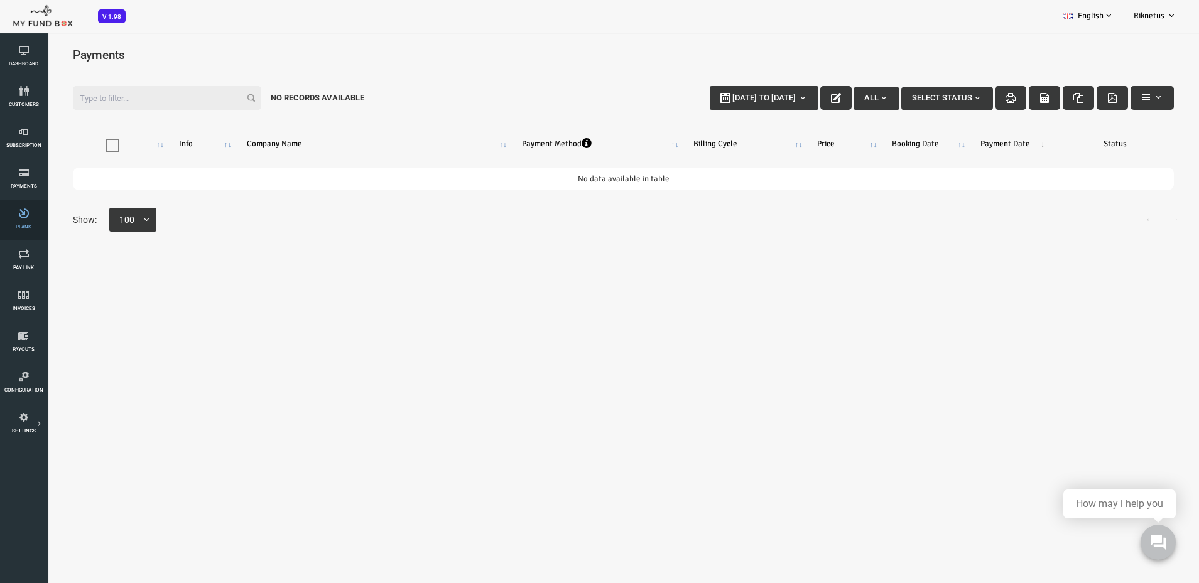
click at [0, 0] on span "Plans" at bounding box center [0, 0] width 0 height 0
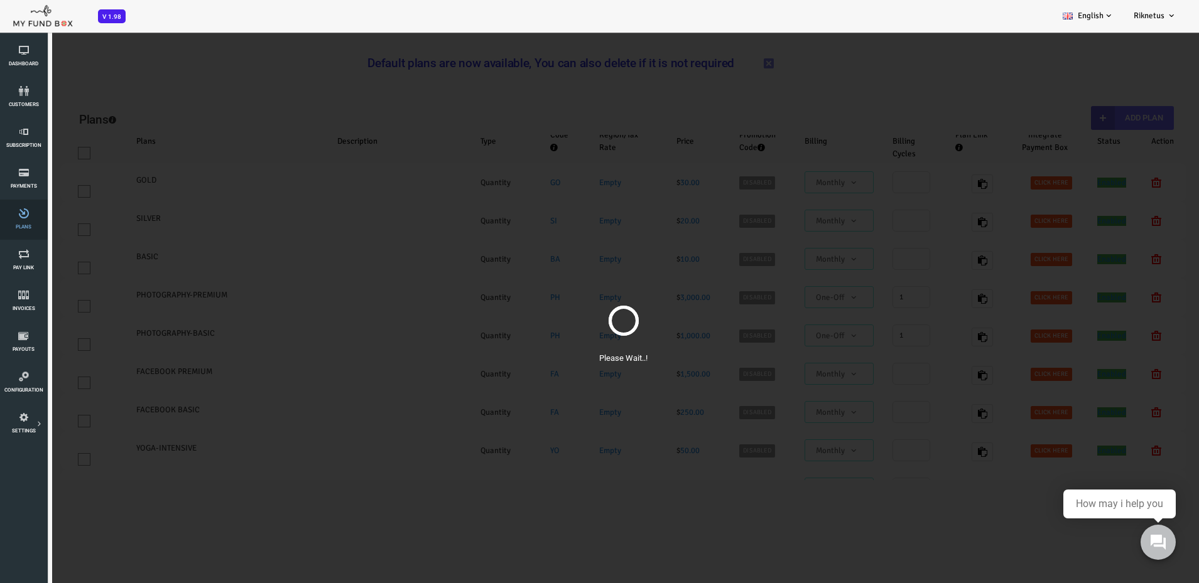
select select "100"
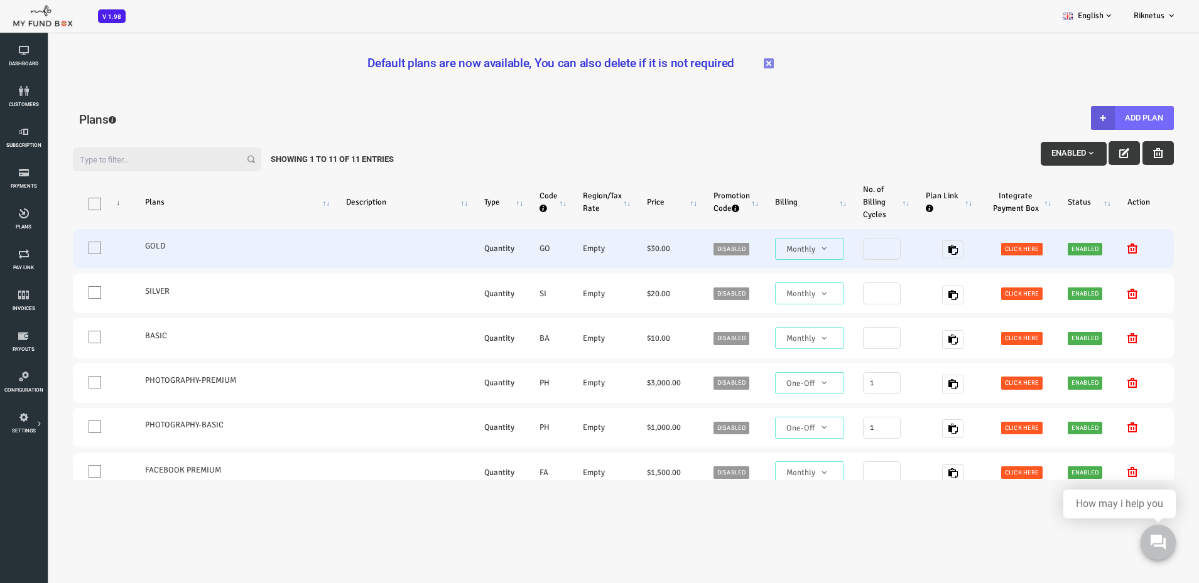
click at [107, 246] on label "GOLD" at bounding box center [185, 246] width 176 height 13
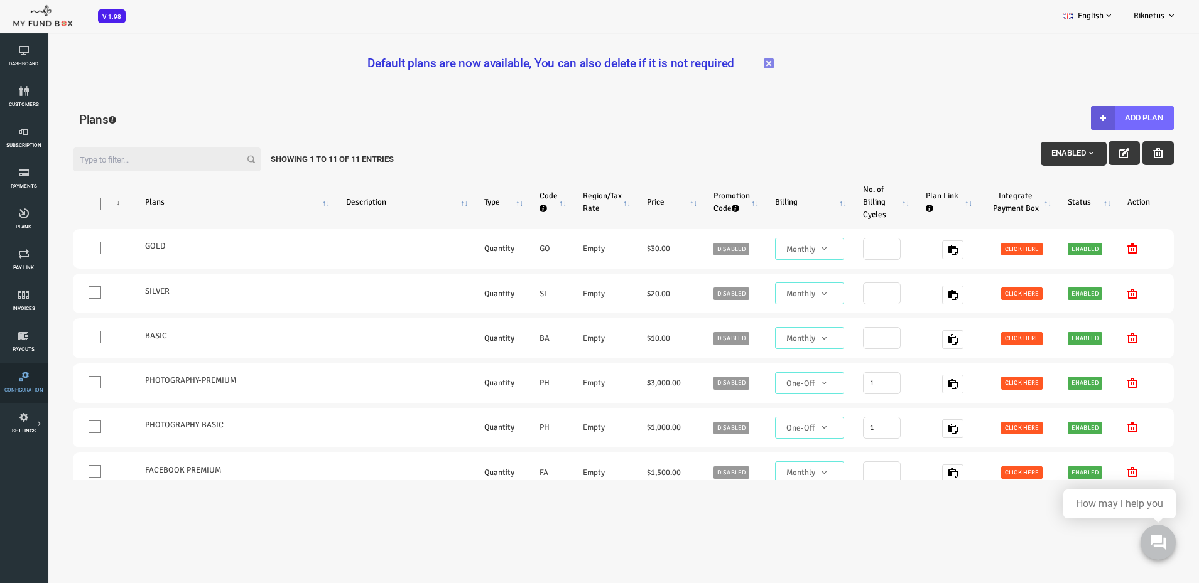
click at [24, 385] on link "Configuration" at bounding box center [24, 383] width 40 height 40
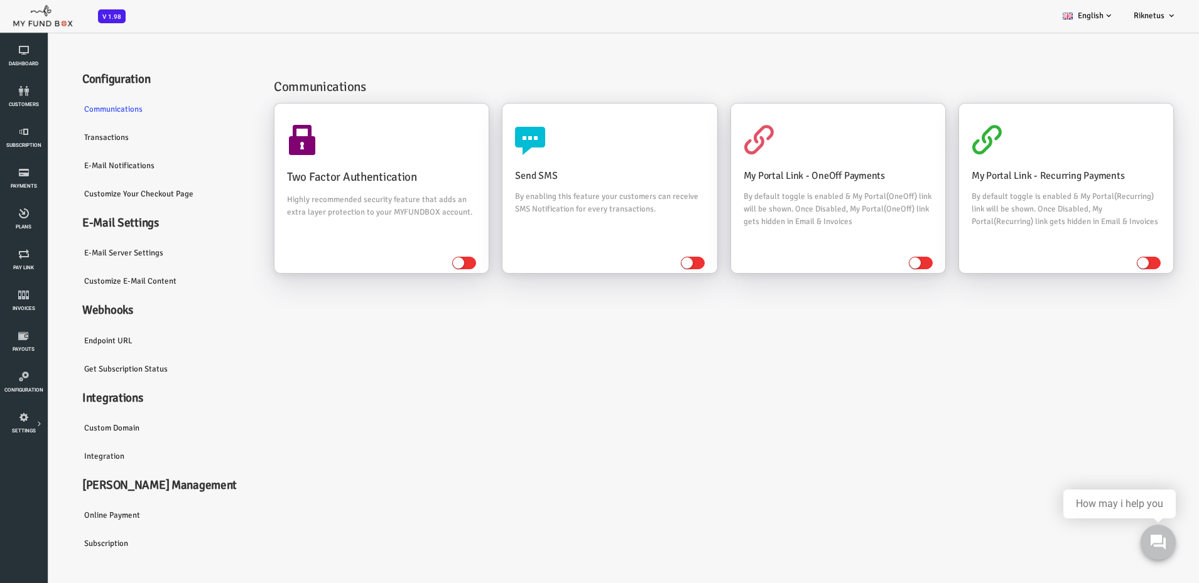
click at [349, 374] on div "Communications Two Factor Authentication Highly recommended security feature th…" at bounding box center [669, 307] width 912 height 501
click at [19, 380] on icon at bounding box center [24, 377] width 40 height 10
click at [1157, 9] on link "Riknetus" at bounding box center [1154, 15] width 63 height 31
click at [1155, 16] on span "Riknetus" at bounding box center [1148, 16] width 31 height 10
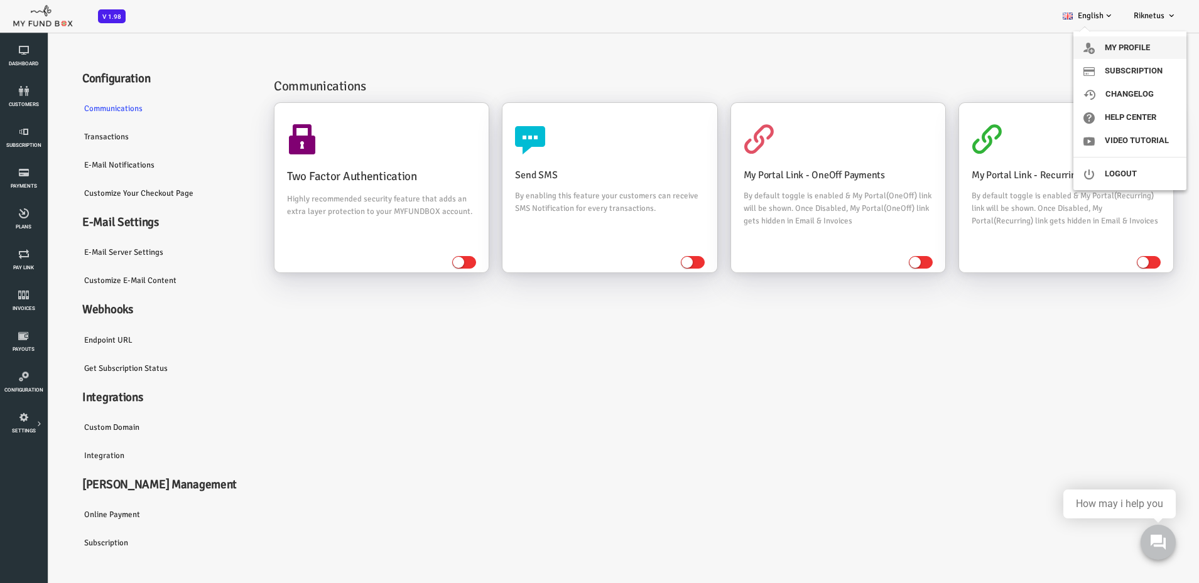
click at [1150, 44] on link "My profile" at bounding box center [1129, 47] width 113 height 23
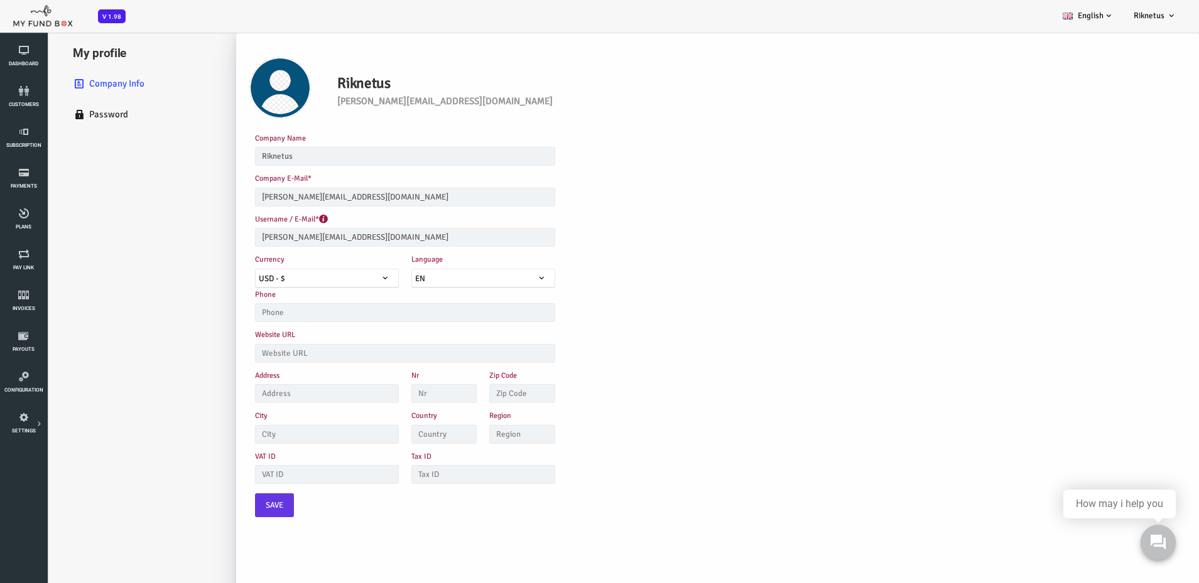
scroll to position [35, 0]
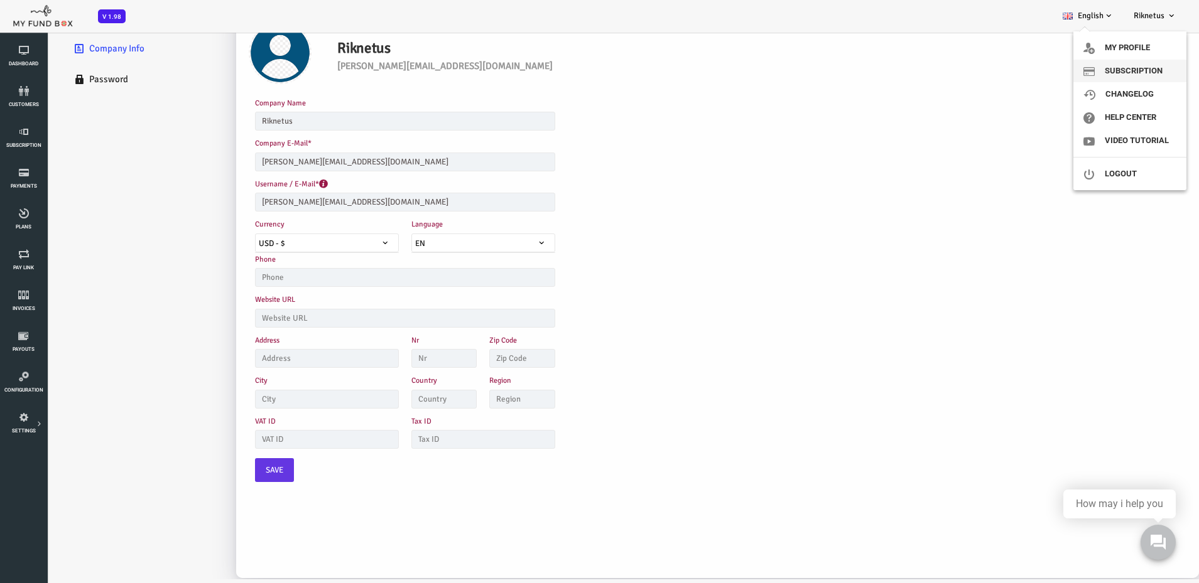
click at [1136, 74] on link "Subscription" at bounding box center [1129, 71] width 113 height 23
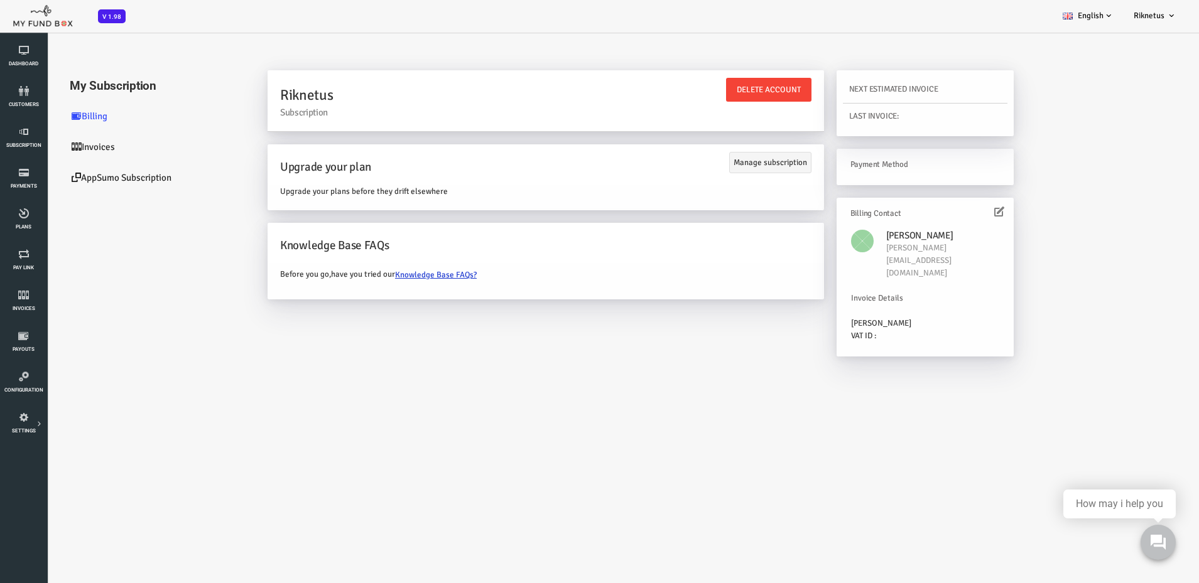
scroll to position [0, 0]
click at [45, 150] on link "Invoices" at bounding box center [107, 149] width 188 height 31
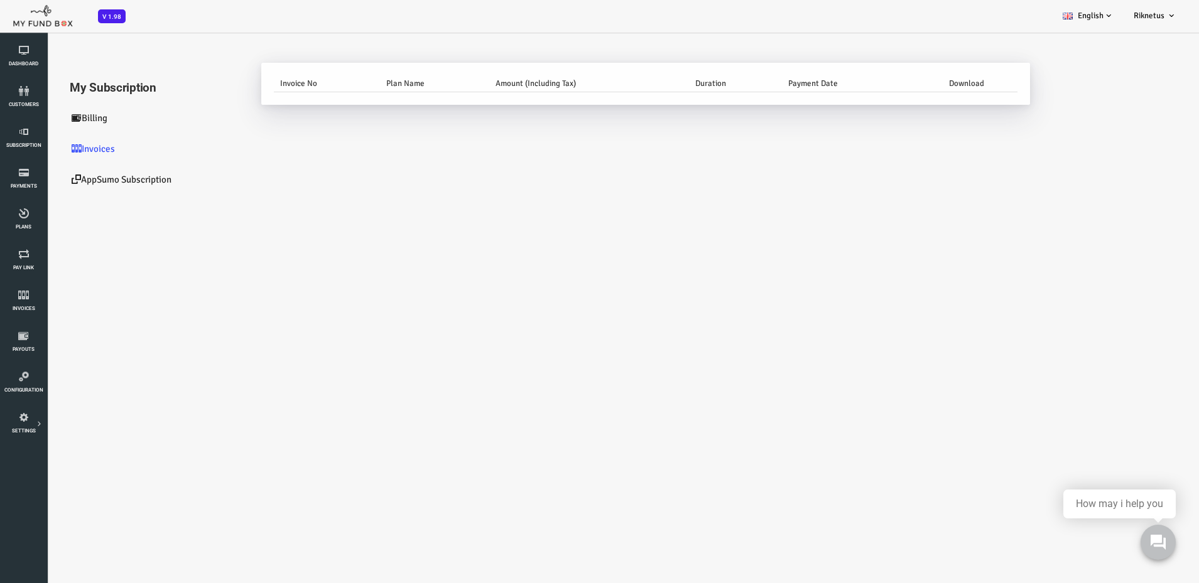
click at [50, 111] on link "Billing" at bounding box center [107, 118] width 188 height 31
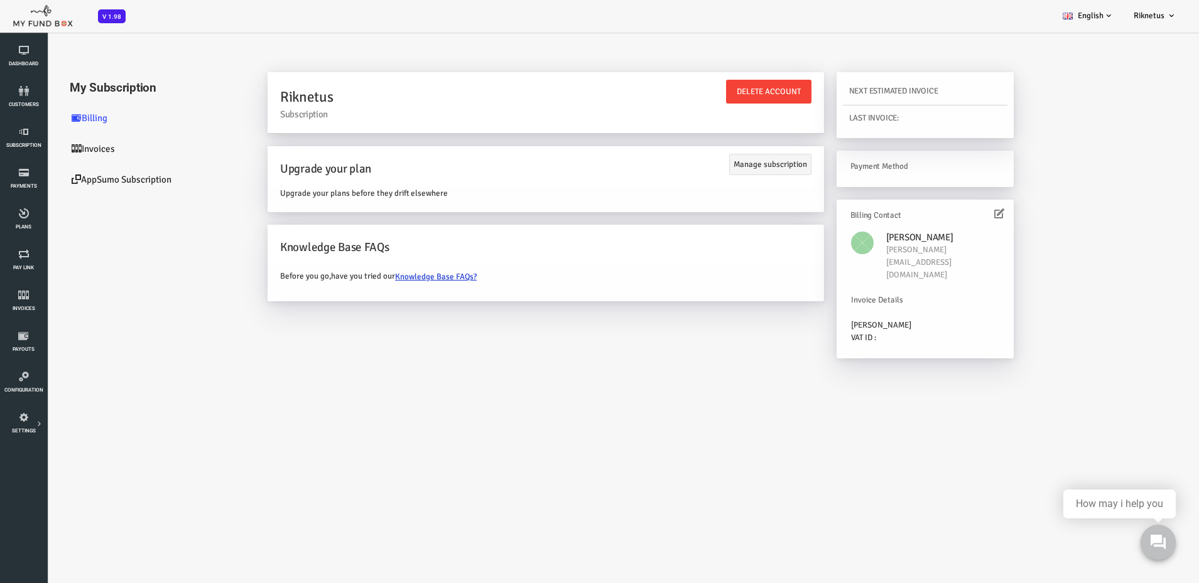
click at [370, 279] on link "Knowledge Base FAQs?" at bounding box center [393, 277] width 92 height 24
click at [0, 0] on icon at bounding box center [0, 0] width 0 height 0
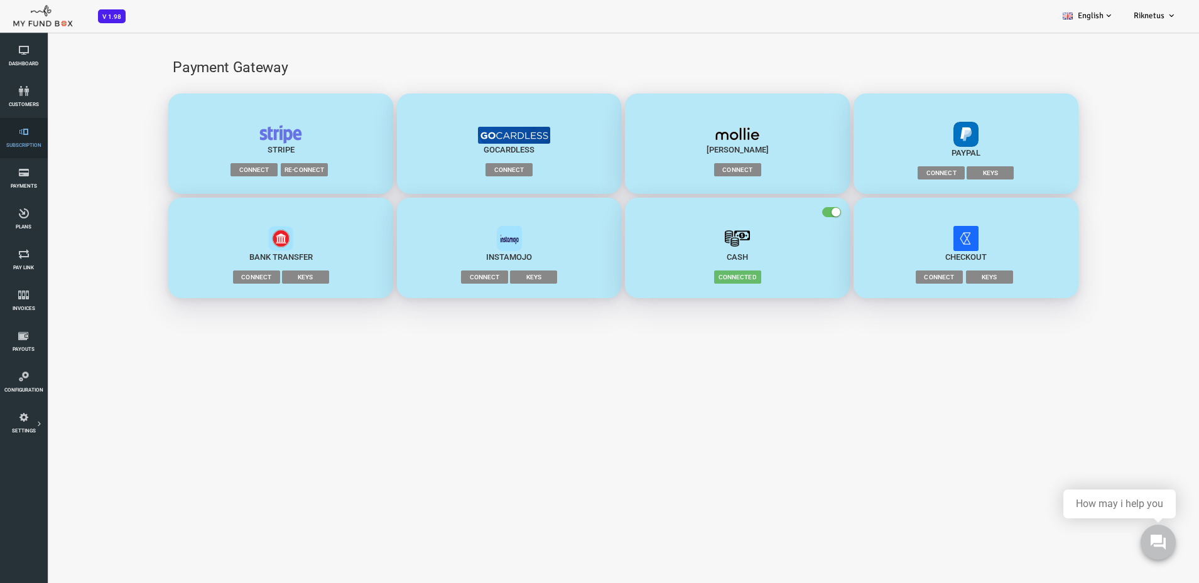
click at [28, 141] on link "Subscription" at bounding box center [24, 138] width 40 height 40
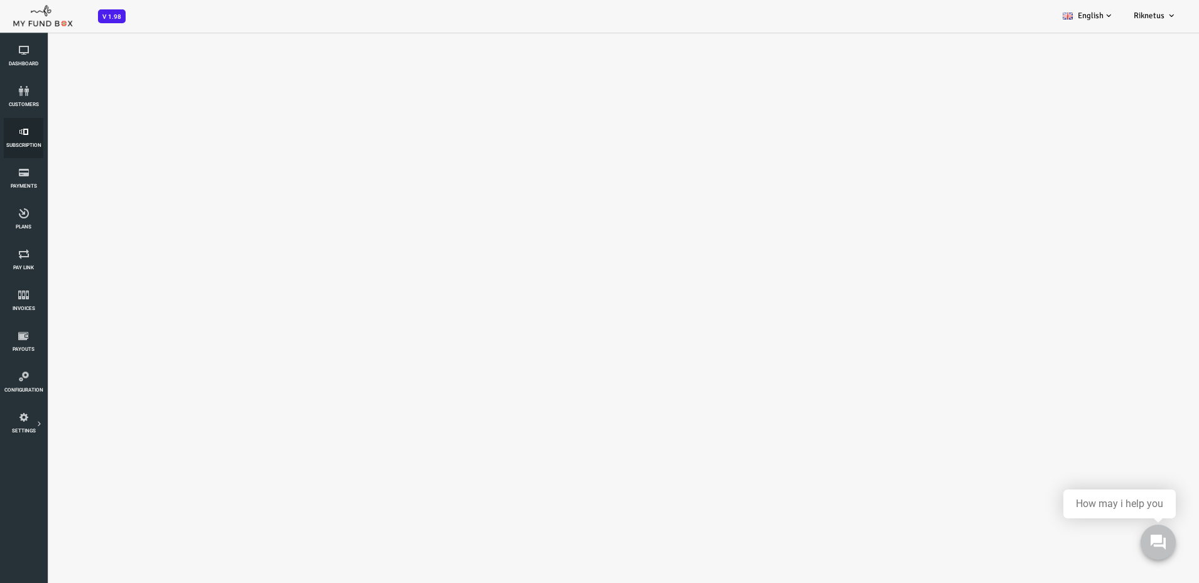
select select "100"
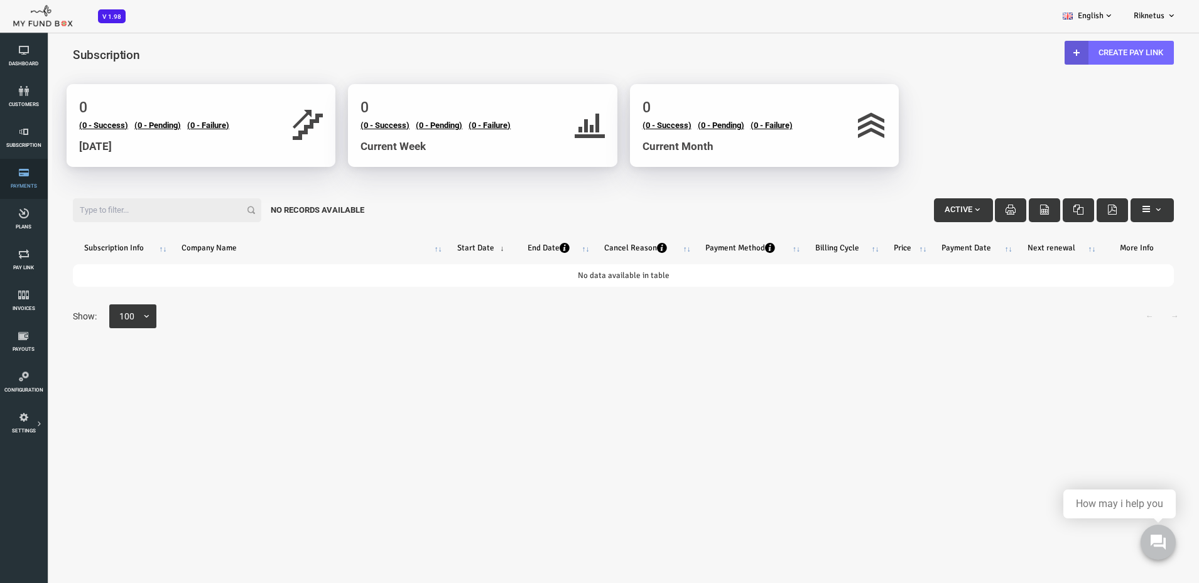
click at [0, 0] on span "Payments" at bounding box center [0, 0] width 0 height 0
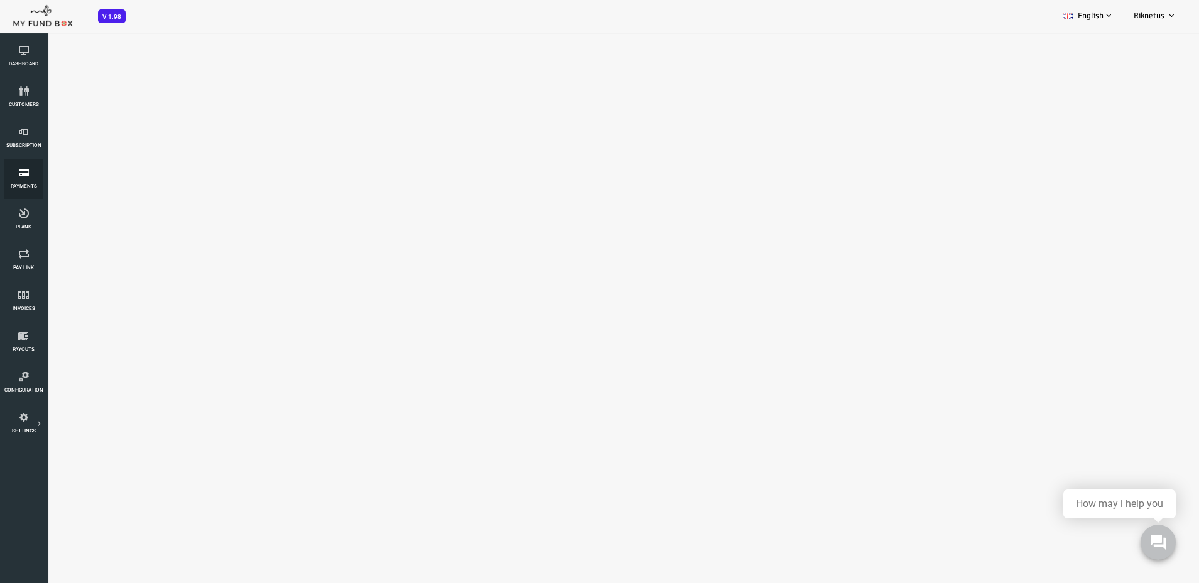
select select "100"
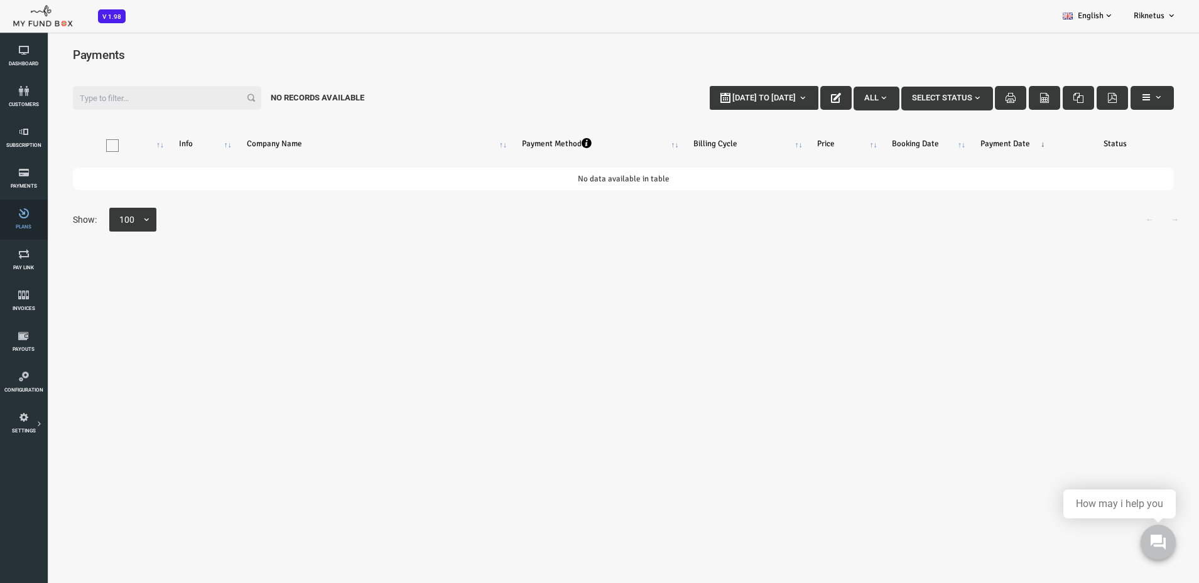
click at [0, 0] on span "Plans" at bounding box center [0, 0] width 0 height 0
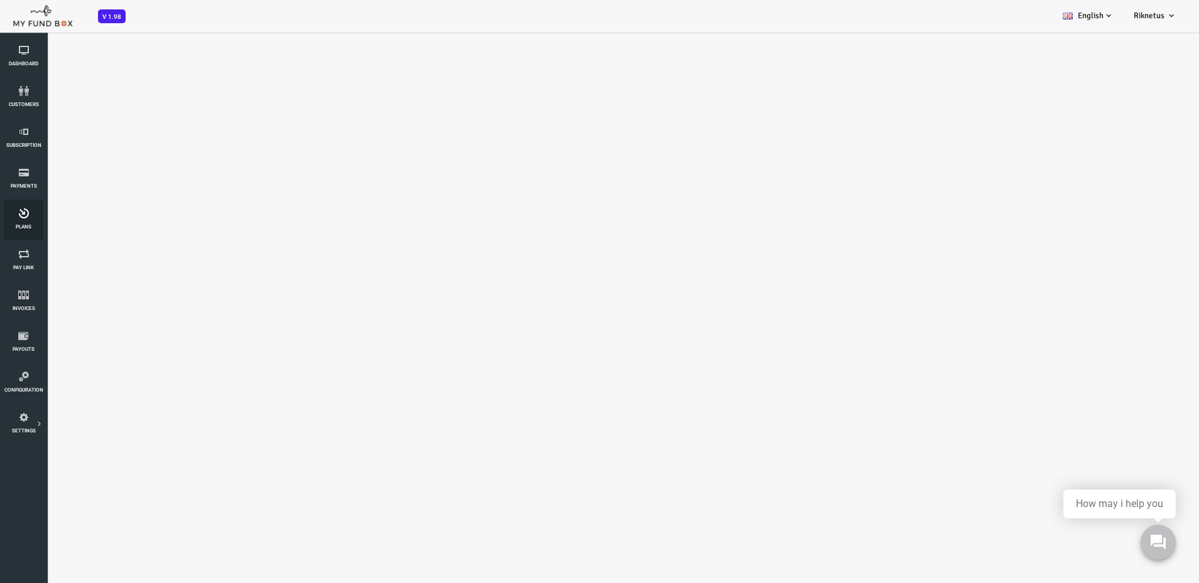
select select "100"
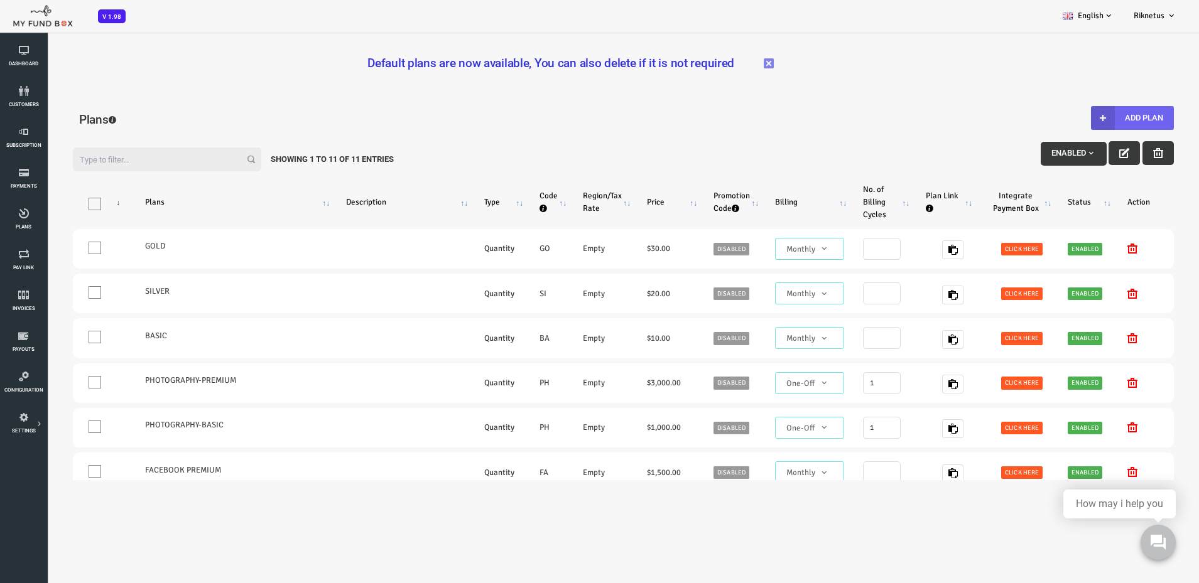
click at [1088, 117] on button "Add Plan" at bounding box center [1084, 118] width 83 height 24
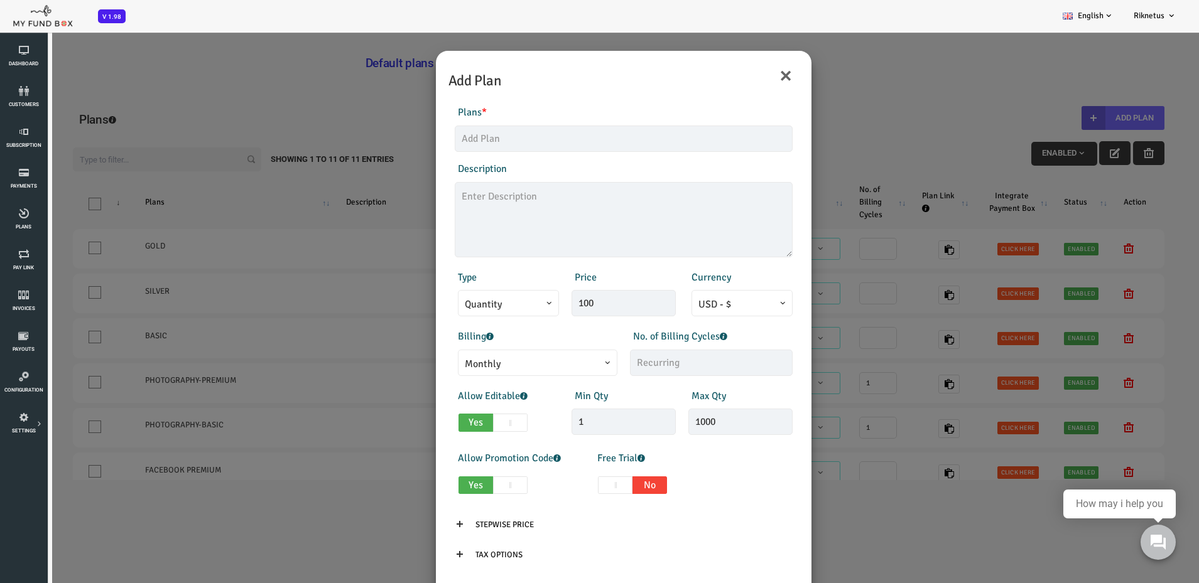
click at [512, 366] on span "Monthly" at bounding box center [490, 365] width 146 height 16
click at [482, 306] on span "Quantity" at bounding box center [460, 305] width 87 height 16
click at [537, 329] on div "Billing Monthly One-Off Annual Quarterly Half Yearly Daily Weekly Monthly" at bounding box center [488, 352] width 175 height 47
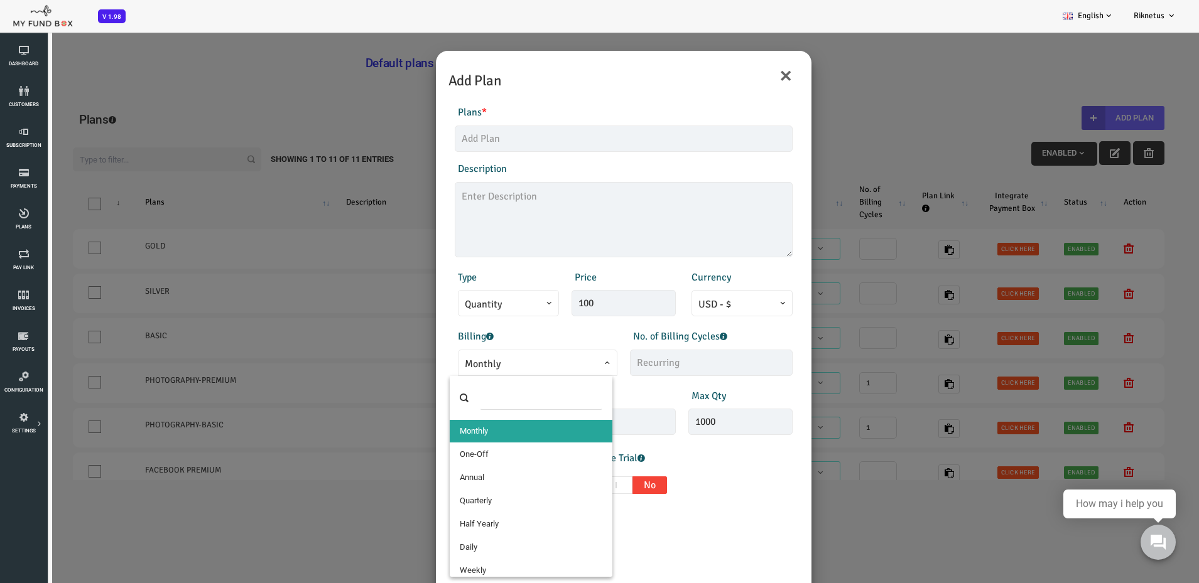
click at [531, 363] on span "Monthly" at bounding box center [490, 365] width 146 height 16
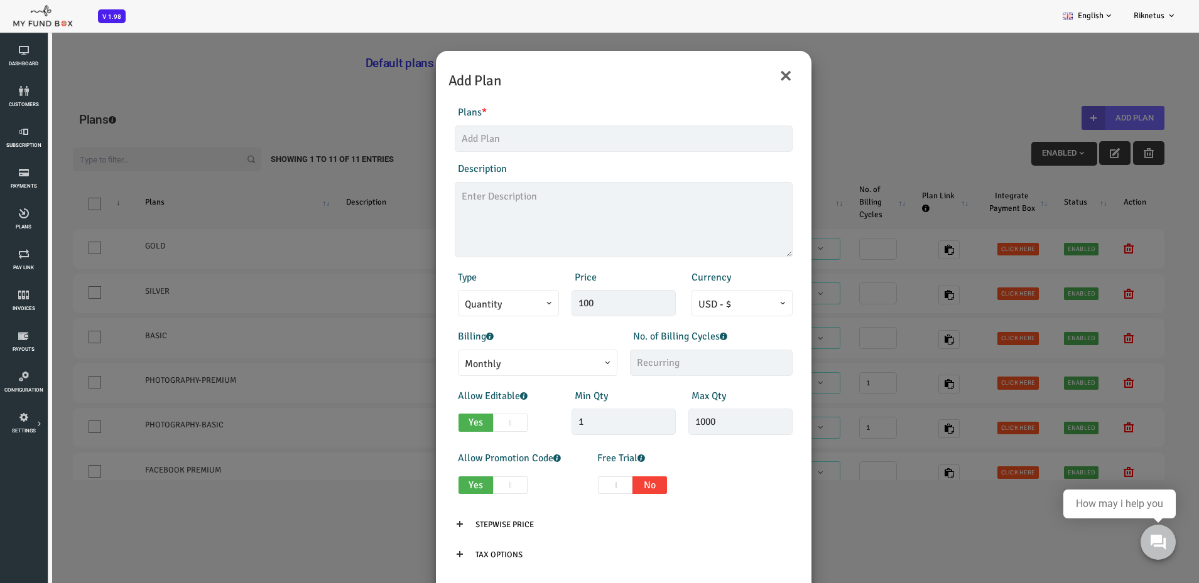
click at [517, 342] on div "Billing Monthly One-Off Annual Quarterly Half Yearly Daily Weekly Monthly" at bounding box center [488, 352] width 175 height 47
